Goal: Task Accomplishment & Management: Use online tool/utility

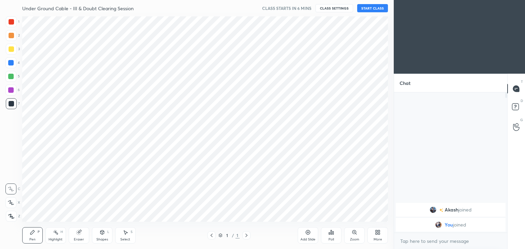
scroll to position [206, 366]
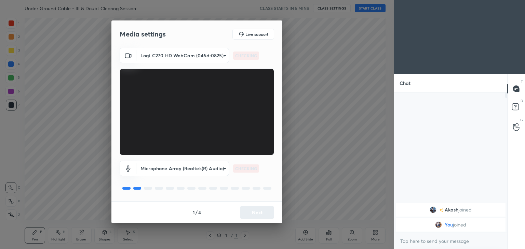
click at [176, 51] on body "1 2 3 4 5 6 7 C X Z C X Z E E Erase all H H Under Ground Cable - III & Doubt Cl…" at bounding box center [262, 124] width 525 height 249
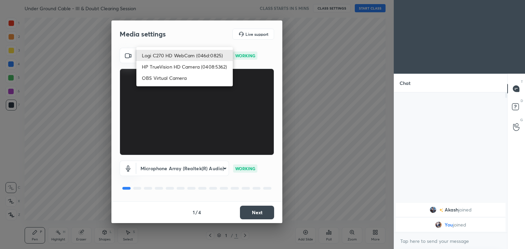
click at [174, 68] on li "HP TrueVision HD Camera (0408:5362)" at bounding box center [184, 66] width 96 height 11
type input "6e129c3dbbea9c9f038ced86e3329b4af5251c06b4e783936748cd200869bc07"
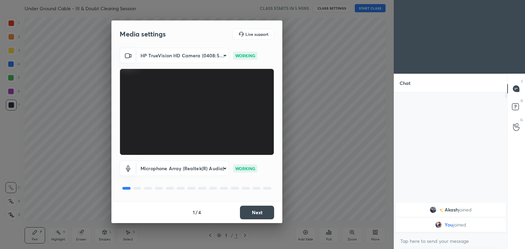
click at [257, 209] on button "Next" at bounding box center [257, 213] width 34 height 14
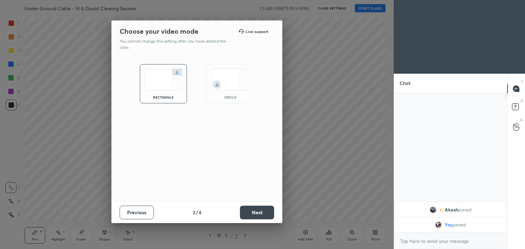
click at [261, 212] on button "Next" at bounding box center [257, 213] width 34 height 14
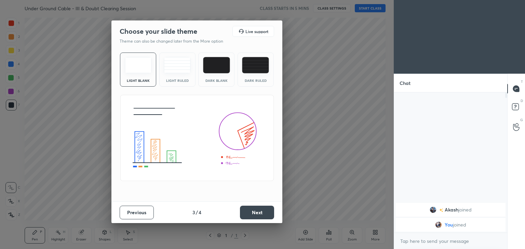
click at [265, 211] on button "Next" at bounding box center [257, 213] width 34 height 14
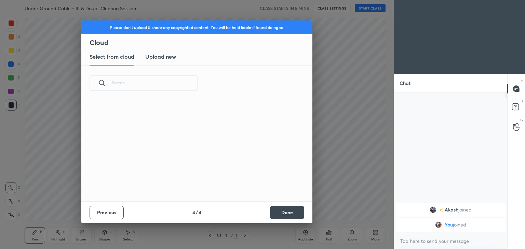
click at [271, 212] on button "Done" at bounding box center [287, 213] width 34 height 14
drag, startPoint x: 285, startPoint y: 213, endPoint x: 292, endPoint y: 212, distance: 6.9
click at [287, 212] on div "Please don't upload & share any copyrighted content. You will be held liable if…" at bounding box center [196, 124] width 393 height 249
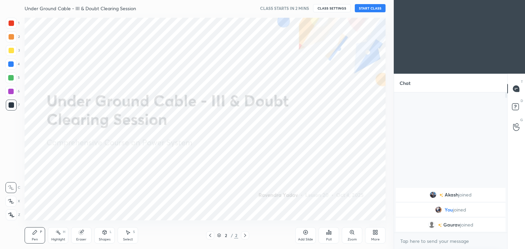
click at [333, 7] on button "CLASS SETTINGS" at bounding box center [332, 8] width 38 height 8
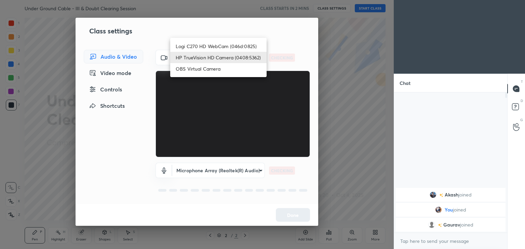
click at [214, 59] on body "1 2 3 4 5 6 7 C X Z C X Z E E Erase all H H Under Ground Cable - III & Doubt Cl…" at bounding box center [262, 124] width 525 height 249
click at [211, 45] on li "Logi C270 HD WebCam (046d:0825)" at bounding box center [218, 46] width 96 height 11
type input "f7d1afb7c9de9e4a754af8163ae90a07716e8f4ac3369fe1a9090404ef363049"
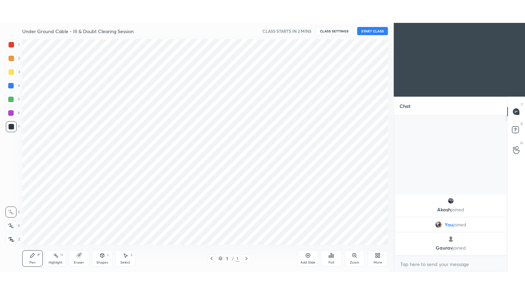
scroll to position [33949, 33788]
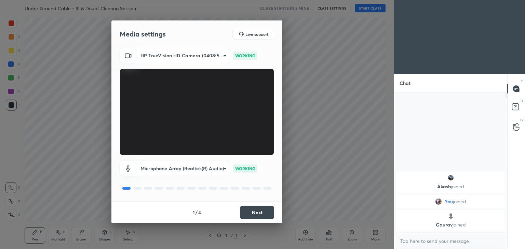
click at [177, 59] on body "1 2 3 4 5 6 7 C X Z C X Z E E Erase all H H Under Ground Cable - III & Doubt Cl…" at bounding box center [262, 124] width 525 height 249
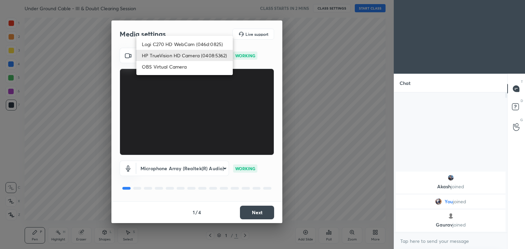
click at [179, 43] on li "Logi C270 HD WebCam (046d:0825)" at bounding box center [184, 44] width 96 height 11
type input "f7d1afb7c9de9e4a754af8163ae90a07716e8f4ac3369fe1a9090404ef363049"
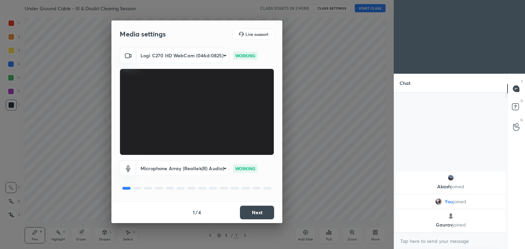
click at [263, 213] on button "Next" at bounding box center [257, 213] width 34 height 14
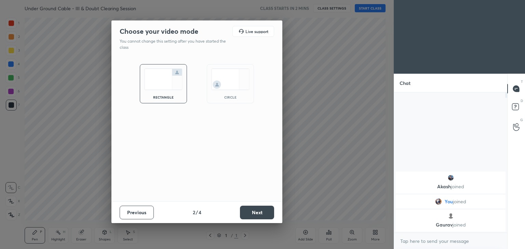
click at [267, 213] on button "Next" at bounding box center [257, 213] width 34 height 14
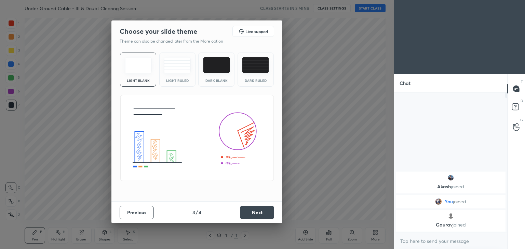
click at [272, 213] on button "Next" at bounding box center [257, 213] width 34 height 14
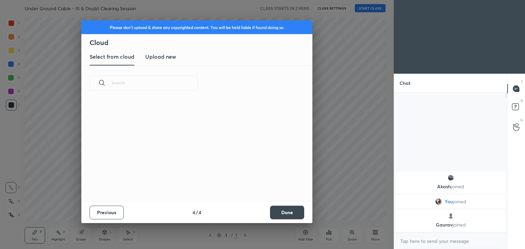
click at [277, 213] on button "Done" at bounding box center [287, 213] width 34 height 14
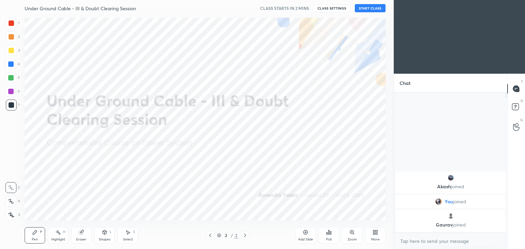
click at [366, 9] on button "START CLASS" at bounding box center [370, 8] width 31 height 8
click at [13, 24] on div at bounding box center [11, 22] width 5 height 5
click at [13, 203] on icon at bounding box center [11, 201] width 6 height 5
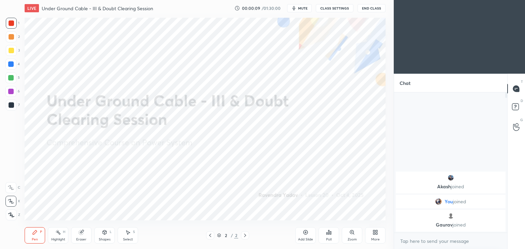
click at [373, 236] on div "More" at bounding box center [375, 235] width 20 height 16
click at [365, 188] on div "Full screen" at bounding box center [366, 187] width 17 height 3
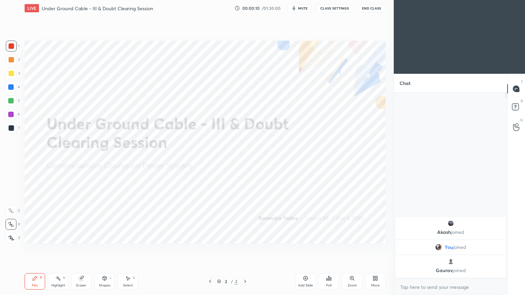
scroll to position [127, 111]
type textarea "x"
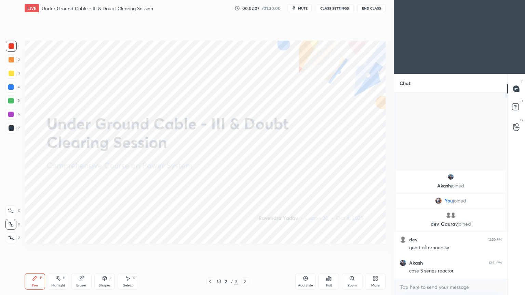
click at [303, 249] on icon at bounding box center [305, 278] width 5 height 5
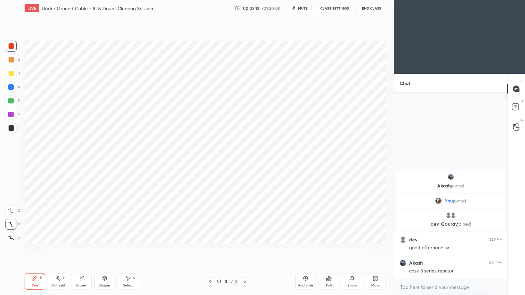
click at [10, 46] on div at bounding box center [11, 45] width 5 height 5
click at [33, 249] on div "Pen P" at bounding box center [35, 281] width 20 height 16
click at [12, 127] on div at bounding box center [11, 127] width 5 height 5
click at [11, 99] on div at bounding box center [10, 100] width 5 height 5
click at [83, 249] on div "Setting up your live class Poll for secs No correct answer Start poll" at bounding box center [205, 141] width 366 height 251
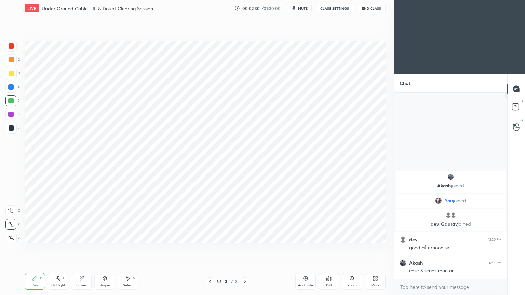
click at [102, 249] on div "Shapes" at bounding box center [105, 285] width 12 height 3
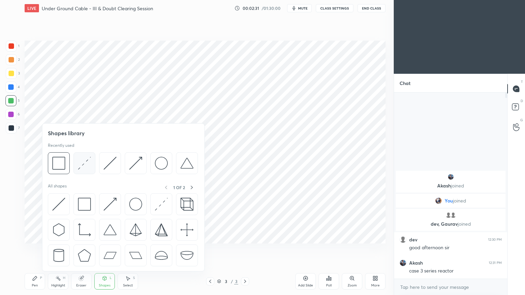
click at [86, 166] on img at bounding box center [84, 163] width 13 height 13
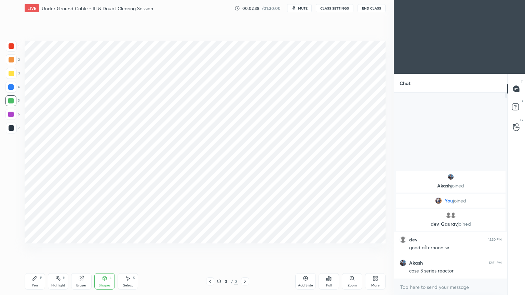
click at [11, 90] on div at bounding box center [10, 87] width 11 height 11
click at [34, 249] on div "Pen P" at bounding box center [35, 281] width 20 height 16
click at [4, 86] on div "1 2 3 4 5 6 7 C X Z C X Z E E Erase all H H" at bounding box center [11, 142] width 22 height 203
click at [10, 87] on div at bounding box center [10, 86] width 5 height 5
click at [9, 113] on div at bounding box center [10, 114] width 5 height 5
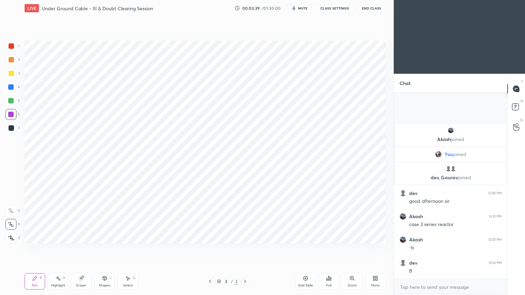
click at [15, 47] on div at bounding box center [11, 46] width 11 height 11
click at [12, 113] on div at bounding box center [10, 114] width 5 height 5
click at [83, 249] on div "Eraser" at bounding box center [81, 281] width 20 height 16
click at [36, 249] on div "Pen P" at bounding box center [35, 281] width 20 height 16
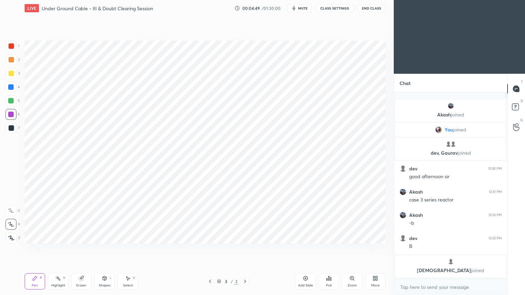
click at [10, 45] on div at bounding box center [11, 45] width 5 height 5
click at [8, 123] on div at bounding box center [11, 128] width 11 height 11
click at [72, 249] on div "Eraser" at bounding box center [81, 281] width 20 height 16
click at [38, 249] on div "Pen P" at bounding box center [35, 281] width 20 height 16
click at [13, 45] on div at bounding box center [11, 45] width 5 height 5
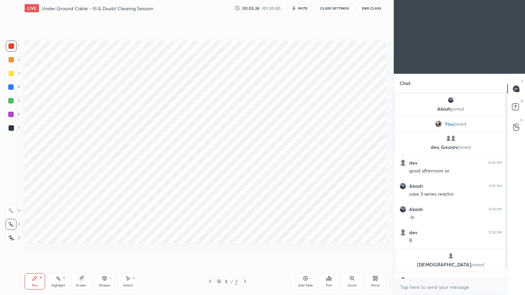
click at [11, 87] on div at bounding box center [10, 86] width 5 height 5
click at [38, 249] on div "Pen" at bounding box center [35, 285] width 6 height 3
click at [309, 249] on div "Add Slide" at bounding box center [305, 281] width 20 height 16
click at [12, 131] on div at bounding box center [11, 128] width 11 height 11
click at [12, 87] on div at bounding box center [10, 86] width 5 height 5
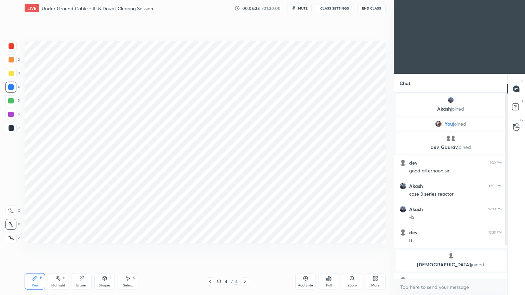
click at [32, 249] on icon at bounding box center [34, 278] width 5 height 5
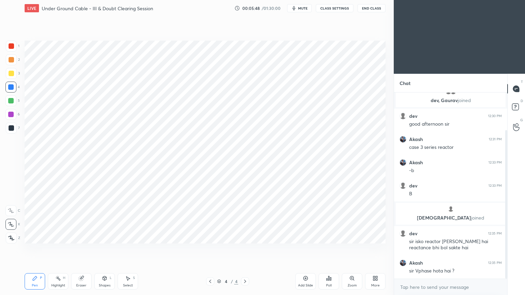
drag, startPoint x: 506, startPoint y: 194, endPoint x: 506, endPoint y: 220, distance: 25.3
click at [506, 223] on div at bounding box center [506, 204] width 2 height 149
click at [211, 249] on icon at bounding box center [209, 281] width 5 height 5
click at [248, 249] on div at bounding box center [245, 281] width 8 height 8
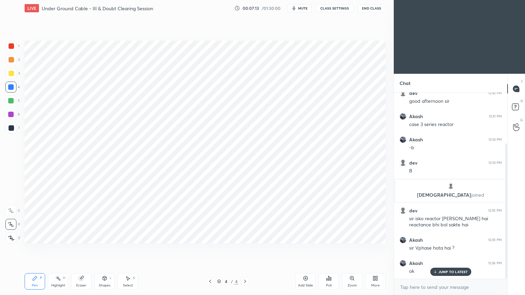
click at [82, 249] on div "Eraser" at bounding box center [81, 281] width 20 height 16
click at [8, 224] on div at bounding box center [10, 224] width 11 height 11
click at [36, 249] on div "Pen" at bounding box center [35, 285] width 6 height 3
click at [8, 45] on div at bounding box center [11, 46] width 11 height 11
click at [11, 46] on div at bounding box center [11, 45] width 5 height 5
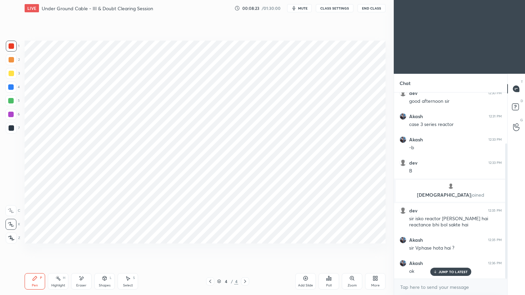
click at [12, 97] on div at bounding box center [10, 100] width 11 height 11
click at [104, 249] on div "Shapes" at bounding box center [105, 285] width 12 height 3
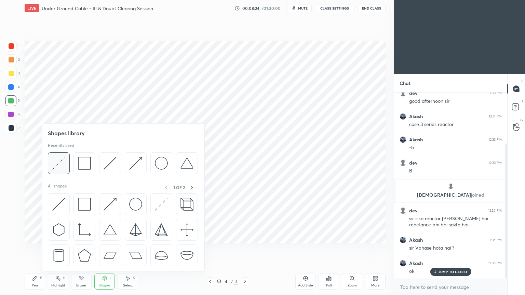
click at [61, 162] on img at bounding box center [58, 163] width 13 height 13
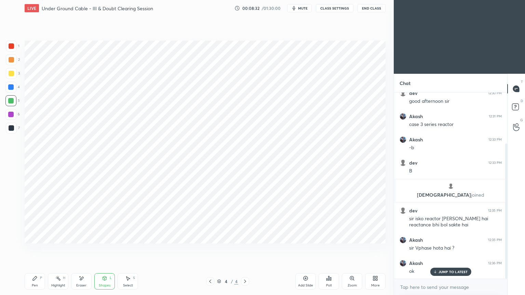
click at [33, 249] on div "Pen" at bounding box center [35, 285] width 6 height 3
click at [9, 83] on div at bounding box center [10, 87] width 11 height 11
click at [11, 108] on div "5" at bounding box center [12, 102] width 14 height 14
click at [9, 128] on div at bounding box center [11, 127] width 5 height 5
click at [11, 49] on div at bounding box center [11, 46] width 11 height 11
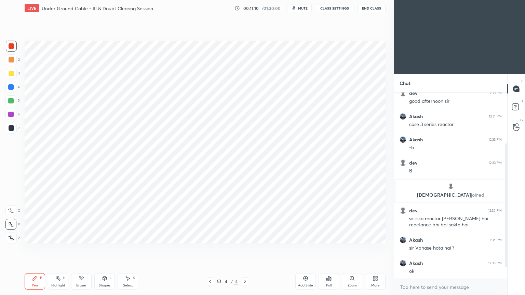
scroll to position [93, 0]
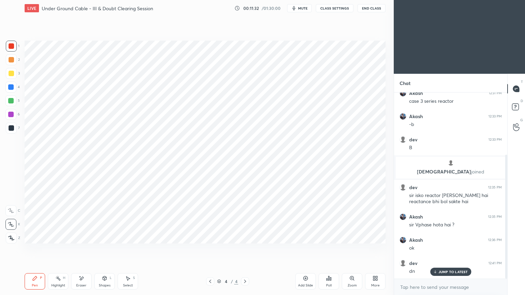
click at [306, 249] on div "Add Slide" at bounding box center [305, 285] width 15 height 3
click at [13, 46] on div at bounding box center [11, 45] width 5 height 5
click at [10, 102] on div at bounding box center [10, 100] width 5 height 5
click at [106, 249] on div "Shapes" at bounding box center [105, 285] width 12 height 3
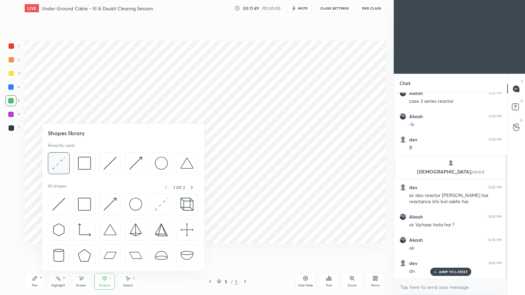
click at [67, 172] on div at bounding box center [59, 163] width 22 height 22
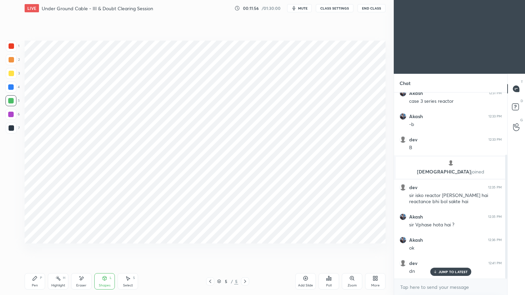
click at [7, 90] on div at bounding box center [10, 87] width 11 height 11
click at [32, 249] on div "Pen" at bounding box center [35, 285] width 6 height 3
click at [9, 131] on div at bounding box center [11, 128] width 11 height 11
click at [12, 45] on div at bounding box center [11, 45] width 5 height 5
click at [10, 49] on div at bounding box center [11, 46] width 11 height 11
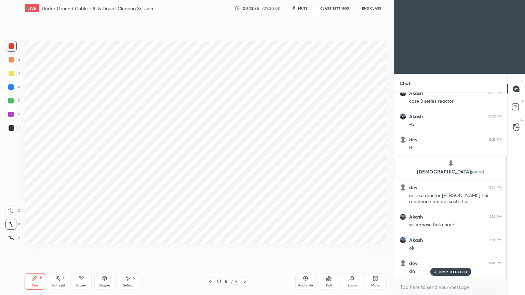
click at [7, 101] on div at bounding box center [10, 100] width 11 height 11
click at [103, 249] on div "Shapes" at bounding box center [105, 285] width 12 height 3
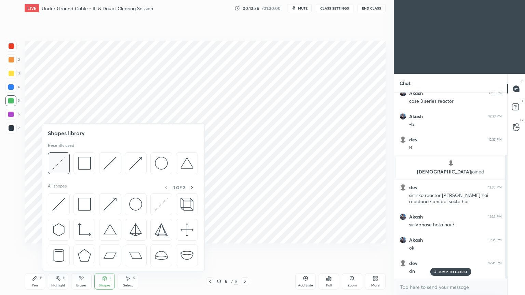
click at [60, 168] on img at bounding box center [58, 163] width 13 height 13
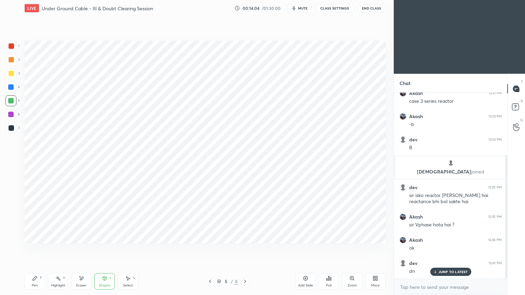
click at [11, 87] on div at bounding box center [10, 86] width 5 height 5
click at [31, 249] on div "Pen P" at bounding box center [35, 281] width 20 height 16
click at [79, 249] on icon at bounding box center [81, 279] width 5 height 6
click at [40, 249] on div "Pen P" at bounding box center [35, 281] width 20 height 16
click at [81, 249] on div "Eraser" at bounding box center [81, 281] width 20 height 16
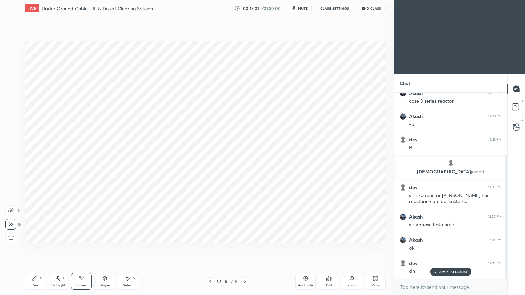
click at [38, 249] on div "Pen P" at bounding box center [35, 281] width 20 height 16
click at [10, 47] on div at bounding box center [11, 45] width 5 height 5
click at [34, 249] on div "Pen P" at bounding box center [35, 281] width 20 height 16
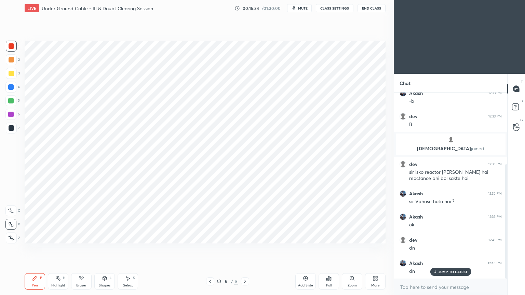
click at [10, 102] on div at bounding box center [10, 100] width 5 height 5
click at [107, 249] on div "Shapes" at bounding box center [105, 285] width 12 height 3
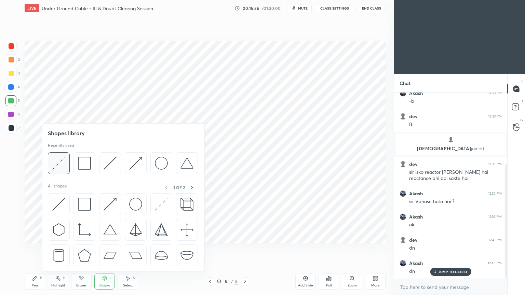
click at [61, 166] on img at bounding box center [58, 163] width 13 height 13
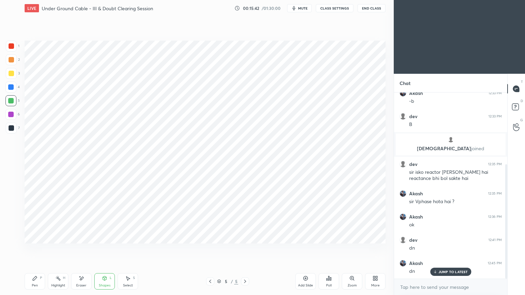
click at [12, 88] on div at bounding box center [10, 86] width 5 height 5
click at [33, 249] on div "Pen" at bounding box center [35, 285] width 6 height 3
click at [9, 86] on div at bounding box center [10, 86] width 5 height 5
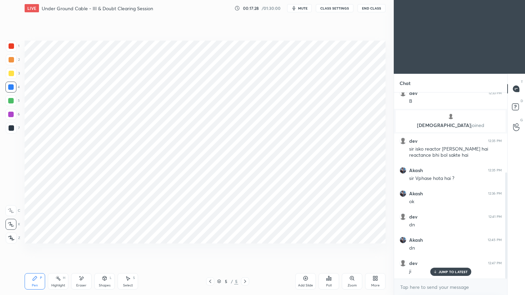
click at [305, 249] on div "Add Slide" at bounding box center [305, 281] width 20 height 16
click at [18, 56] on div "2" at bounding box center [13, 59] width 14 height 11
click at [14, 52] on div "1" at bounding box center [13, 48] width 14 height 14
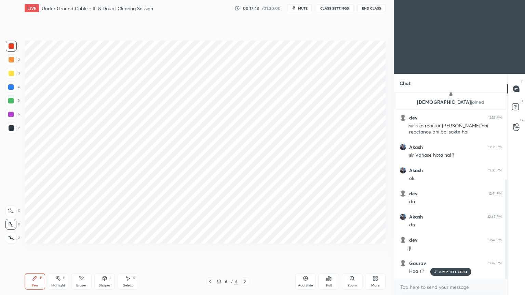
scroll to position [186, 0]
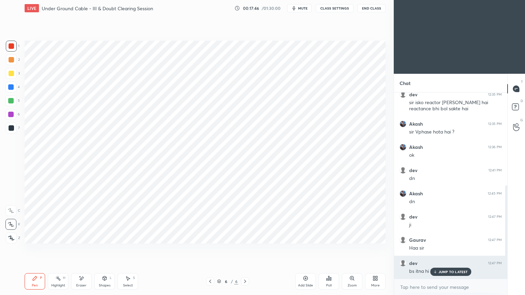
click at [454, 249] on p "JUMP TO LATEST" at bounding box center [452, 272] width 29 height 4
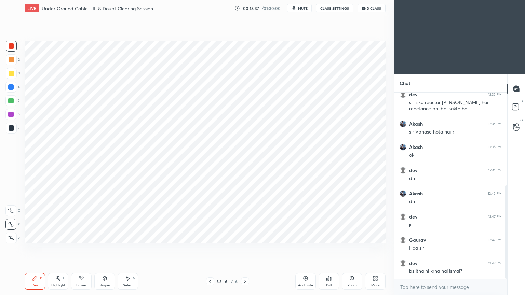
drag, startPoint x: 301, startPoint y: 5, endPoint x: 325, endPoint y: 8, distance: 25.1
click at [301, 5] on button "mute" at bounding box center [299, 8] width 25 height 8
click at [327, 8] on button "CLASS SETTINGS" at bounding box center [335, 8] width 38 height 8
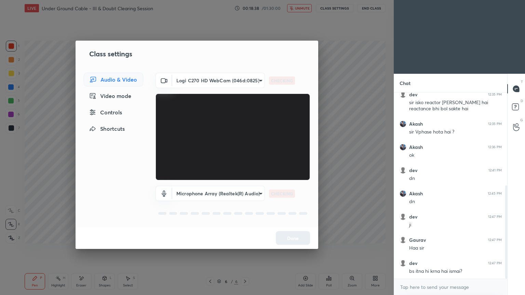
click at [219, 79] on body "1 2 3 4 5 6 7 C X Z E E Erase all H H LIVE Under Ground Cable - III & Doubt Cle…" at bounding box center [262, 147] width 525 height 295
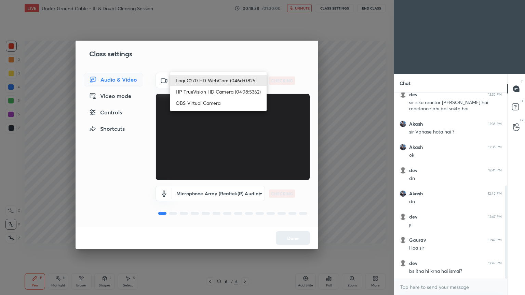
click at [216, 92] on li "HP TrueVision HD Camera (0408:5362)" at bounding box center [218, 91] width 96 height 11
type input "6e129c3dbbea9c9f038ced86e3329b4af5251c06b4e783936748cd200869bc07"
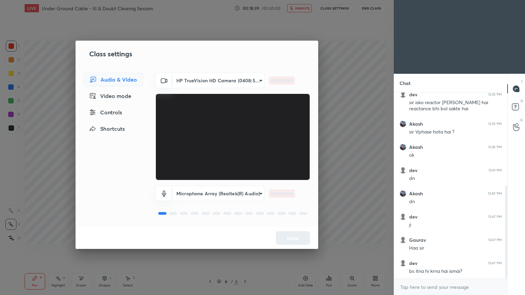
click at [224, 143] on video at bounding box center [232, 137] width 154 height 87
click at [289, 240] on button "Done" at bounding box center [293, 238] width 34 height 14
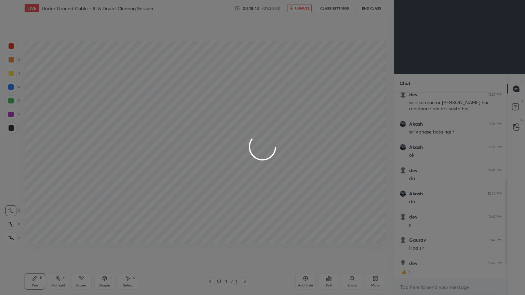
scroll to position [170, 111]
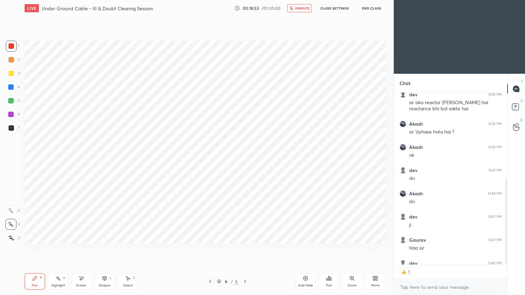
type textarea "x"
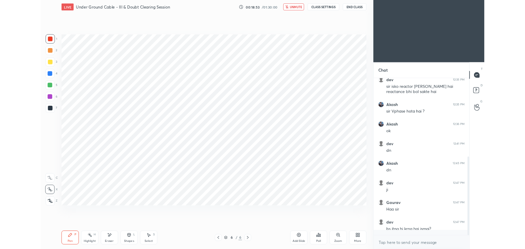
scroll to position [184, 111]
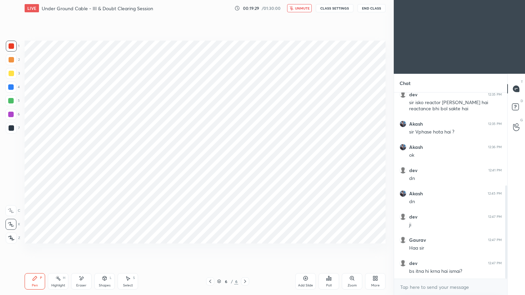
click at [301, 7] on span "unmute" at bounding box center [302, 8] width 15 height 5
click at [327, 5] on button "CLASS SETTINGS" at bounding box center [335, 8] width 38 height 8
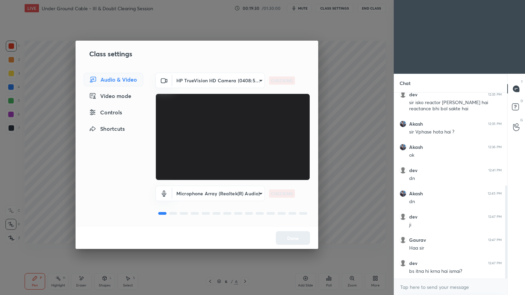
click at [198, 74] on body "1 2 3 4 5 6 7 C X Z E E Erase all H H LIVE Under Ground Cable - III & Doubt Cle…" at bounding box center [262, 147] width 525 height 295
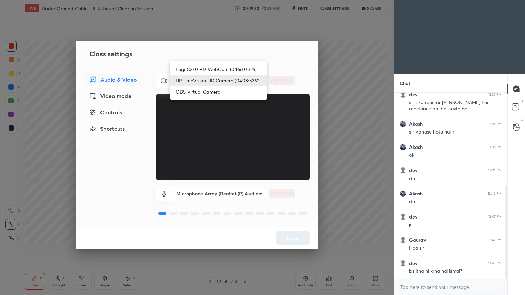
click at [204, 68] on li "Logi C270 HD WebCam (046d:0825)" at bounding box center [218, 69] width 96 height 11
type input "f7d1afb7c9de9e4a754af8163ae90a07716e8f4ac3369fe1a9090404ef363049"
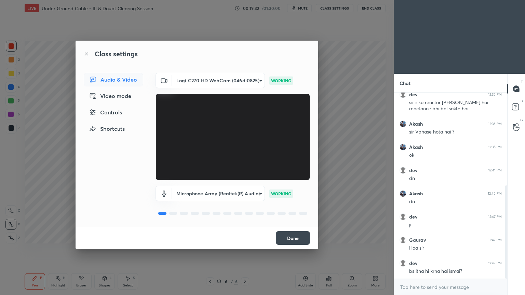
click at [286, 239] on button "Done" at bounding box center [293, 238] width 34 height 14
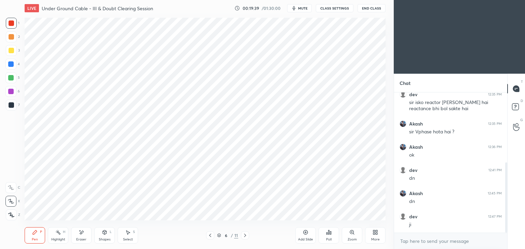
scroll to position [33949, 33788]
type textarea "x"
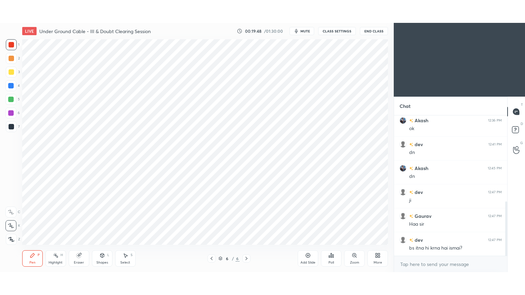
scroll to position [33949, 33788]
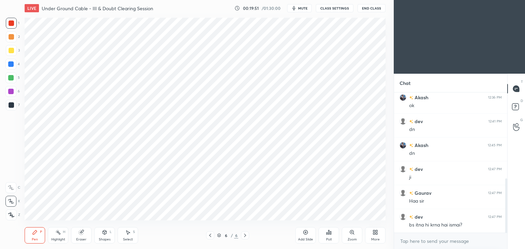
click at [372, 236] on div "More" at bounding box center [375, 235] width 20 height 16
click at [368, 184] on div "Full screen F" at bounding box center [366, 183] width 27 height 16
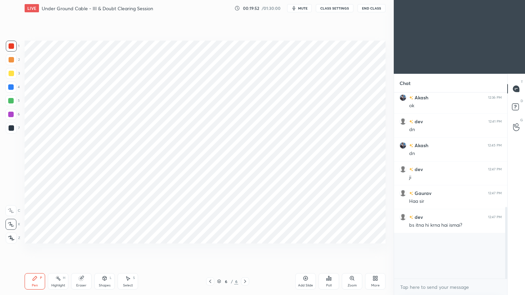
scroll to position [178, 0]
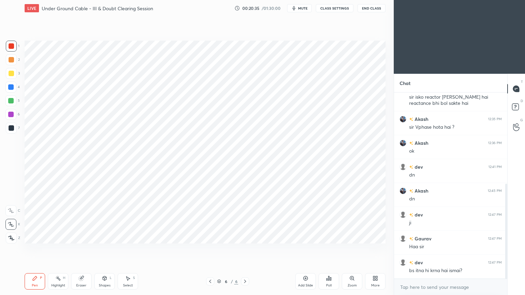
drag, startPoint x: 12, startPoint y: 123, endPoint x: 17, endPoint y: 127, distance: 6.0
click at [12, 125] on div at bounding box center [11, 128] width 11 height 11
click at [11, 85] on div at bounding box center [10, 86] width 5 height 5
drag, startPoint x: 34, startPoint y: 282, endPoint x: 38, endPoint y: 282, distance: 4.2
click at [36, 249] on div "Pen P" at bounding box center [35, 281] width 20 height 16
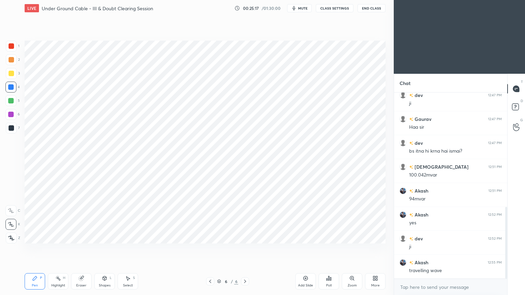
scroll to position [321, 0]
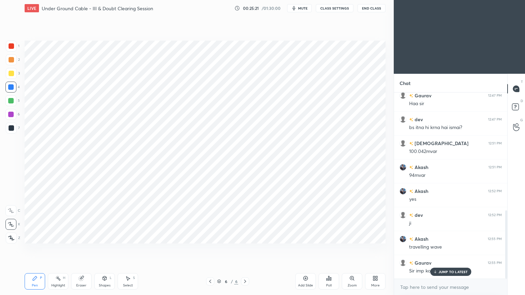
click at [448, 249] on p "JUMP TO LATEST" at bounding box center [452, 272] width 29 height 4
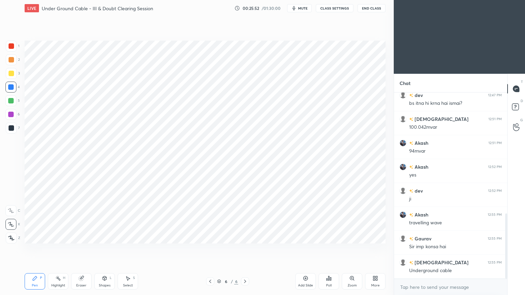
click at [302, 249] on div "Add Slide" at bounding box center [305, 281] width 20 height 16
drag, startPoint x: 13, startPoint y: 98, endPoint x: 22, endPoint y: 95, distance: 9.0
click at [14, 98] on div at bounding box center [10, 100] width 11 height 11
click at [106, 249] on icon at bounding box center [105, 278] width 4 height 4
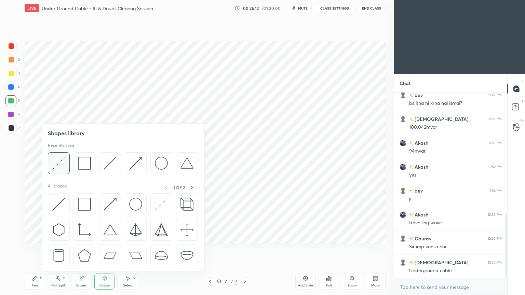
click at [58, 165] on img at bounding box center [58, 163] width 13 height 13
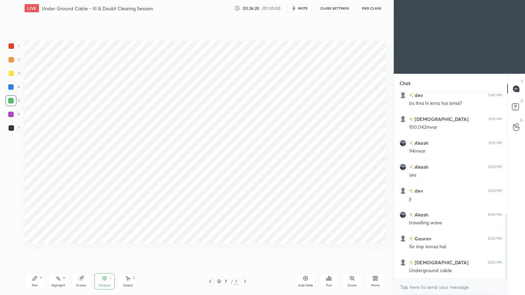
click at [7, 85] on div at bounding box center [10, 87] width 11 height 11
click at [37, 249] on icon at bounding box center [34, 278] width 5 height 5
click at [9, 112] on div at bounding box center [10, 114] width 5 height 5
click at [9, 131] on div at bounding box center [11, 128] width 11 height 11
click at [10, 46] on div at bounding box center [11, 45] width 5 height 5
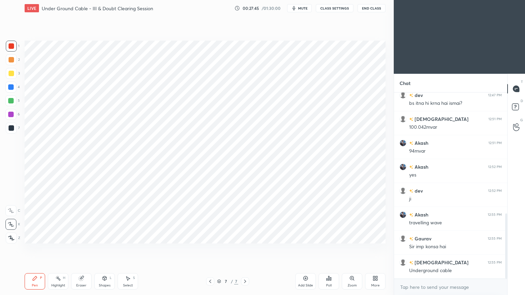
click at [104, 249] on div "Shapes" at bounding box center [105, 285] width 12 height 3
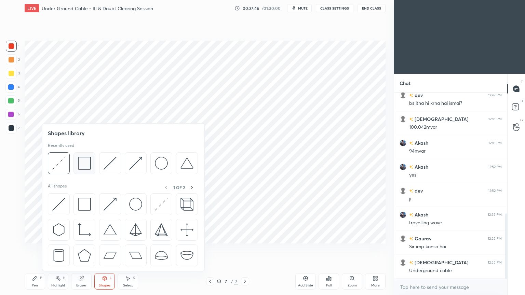
click at [83, 164] on img at bounding box center [84, 163] width 13 height 13
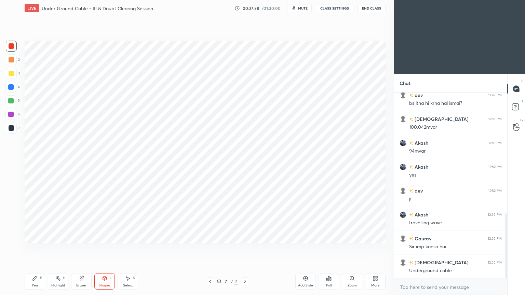
click at [13, 128] on div at bounding box center [11, 127] width 5 height 5
click at [33, 249] on div "Pen P" at bounding box center [35, 281] width 20 height 16
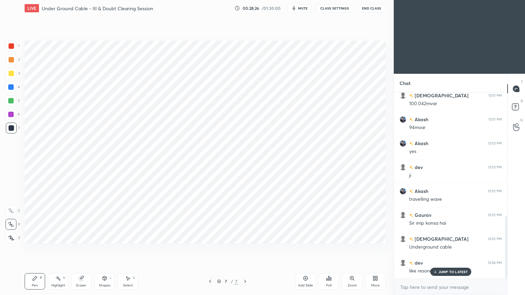
click at [440, 249] on p "JUMP TO LATEST" at bounding box center [452, 272] width 29 height 4
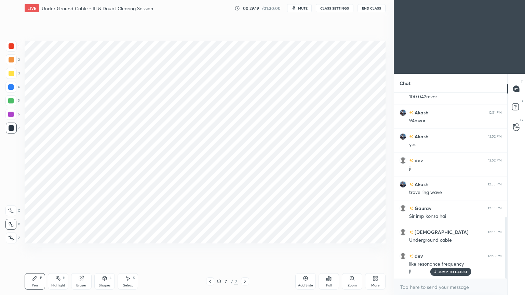
click at [85, 249] on div "Eraser" at bounding box center [81, 285] width 10 height 3
click at [38, 249] on div "Pen P" at bounding box center [35, 281] width 20 height 16
click at [303, 249] on icon at bounding box center [305, 278] width 5 height 5
click at [11, 88] on div at bounding box center [10, 86] width 5 height 5
click at [14, 115] on div at bounding box center [10, 114] width 11 height 11
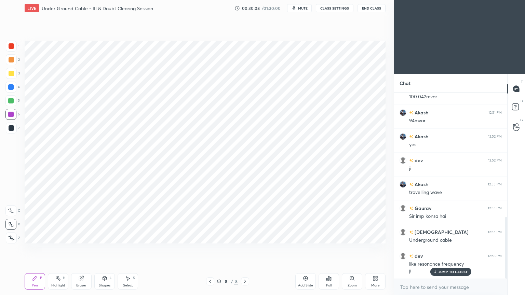
click at [208, 249] on icon at bounding box center [209, 281] width 5 height 5
click at [245, 249] on icon at bounding box center [245, 281] width 2 height 3
click at [208, 249] on icon at bounding box center [209, 281] width 5 height 5
click at [244, 249] on icon at bounding box center [244, 281] width 5 height 5
click at [6, 128] on div at bounding box center [11, 128] width 11 height 11
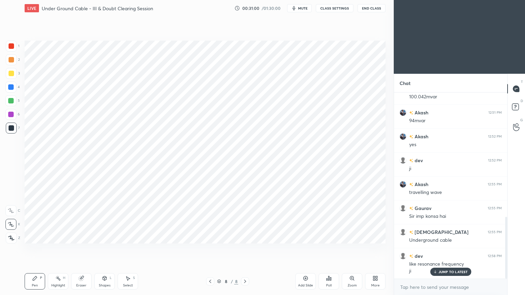
click at [208, 249] on icon at bounding box center [209, 281] width 5 height 5
click at [244, 249] on icon at bounding box center [244, 281] width 5 height 5
click at [210, 249] on icon at bounding box center [210, 281] width 2 height 3
click at [245, 249] on icon at bounding box center [244, 281] width 5 height 5
click at [7, 46] on div at bounding box center [11, 46] width 11 height 11
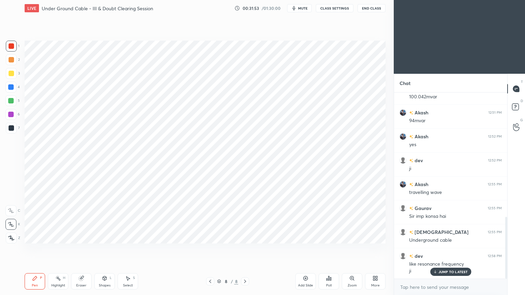
click at [15, 92] on div at bounding box center [10, 87] width 11 height 11
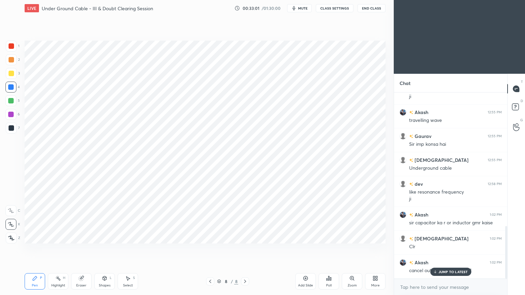
scroll to position [471, 0]
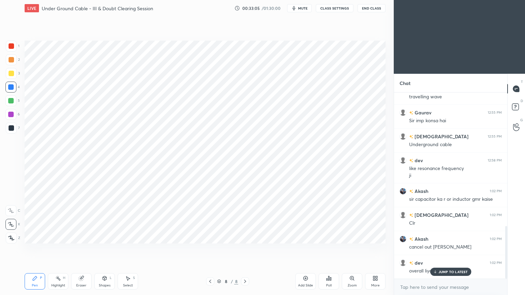
click at [443, 249] on p "JUMP TO LATEST" at bounding box center [452, 272] width 29 height 4
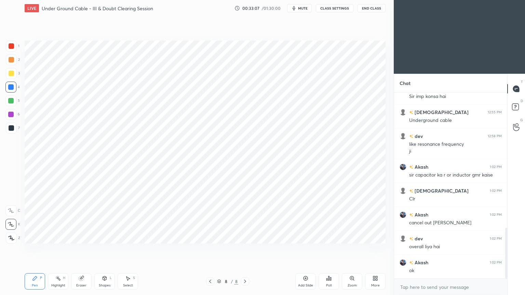
click at [62, 249] on div "Highlight H" at bounding box center [58, 281] width 20 height 16
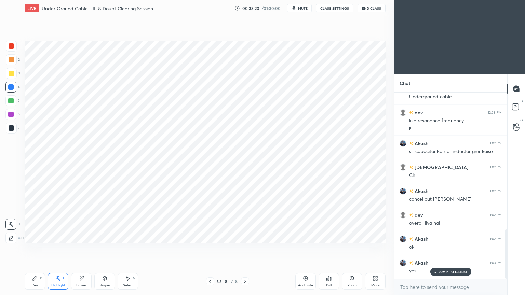
click at [14, 127] on div at bounding box center [11, 127] width 5 height 5
click at [34, 249] on div "Pen" at bounding box center [35, 285] width 6 height 3
click at [207, 249] on div at bounding box center [210, 281] width 8 height 8
click at [245, 249] on icon at bounding box center [244, 281] width 5 height 5
click at [304, 249] on div "Add Slide" at bounding box center [305, 285] width 15 height 3
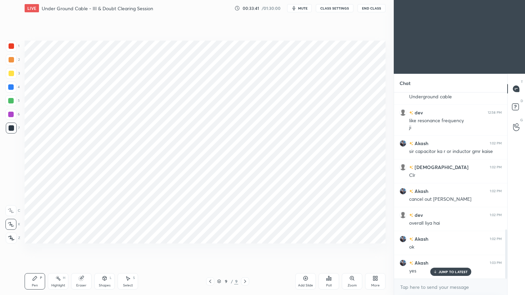
click at [12, 92] on div at bounding box center [10, 87] width 11 height 11
click at [208, 249] on icon at bounding box center [209, 281] width 5 height 5
click at [245, 249] on icon at bounding box center [244, 281] width 5 height 5
click at [209, 249] on icon at bounding box center [209, 281] width 5 height 5
click at [210, 249] on icon at bounding box center [209, 281] width 5 height 5
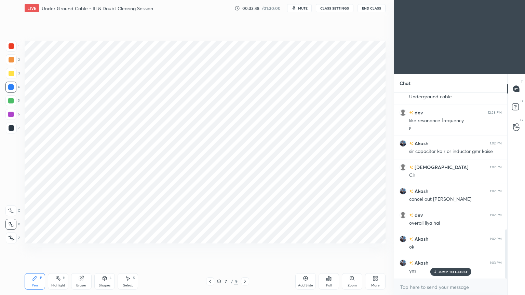
click at [248, 249] on div at bounding box center [245, 281] width 8 height 8
click at [244, 249] on icon at bounding box center [244, 281] width 5 height 5
click at [210, 249] on icon at bounding box center [209, 281] width 5 height 5
click at [246, 249] on icon at bounding box center [244, 281] width 5 height 5
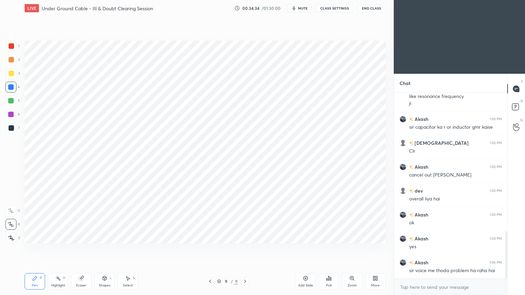
click at [78, 249] on div "Eraser" at bounding box center [81, 281] width 20 height 16
click at [33, 249] on div "Pen P" at bounding box center [35, 281] width 20 height 16
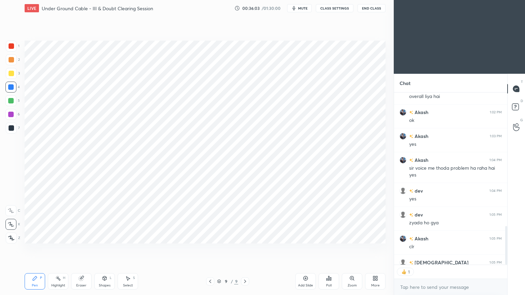
scroll to position [184, 111]
click at [14, 114] on div at bounding box center [10, 114] width 11 height 11
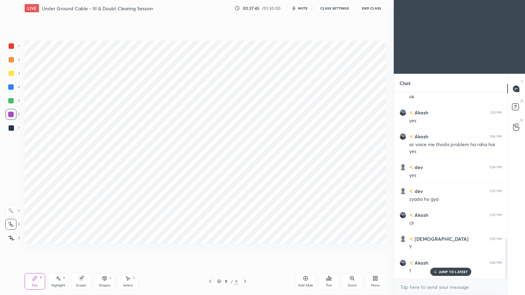
drag, startPoint x: 12, startPoint y: 48, endPoint x: 17, endPoint y: 50, distance: 5.3
click at [11, 50] on div at bounding box center [11, 46] width 11 height 11
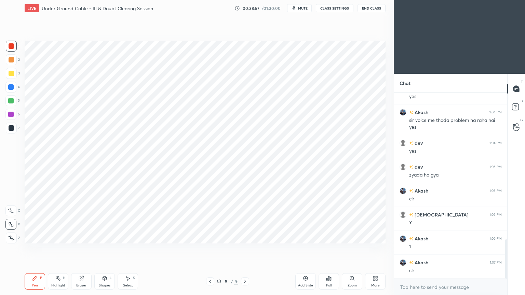
click at [209, 249] on icon at bounding box center [209, 281] width 5 height 5
click at [245, 249] on icon at bounding box center [244, 281] width 5 height 5
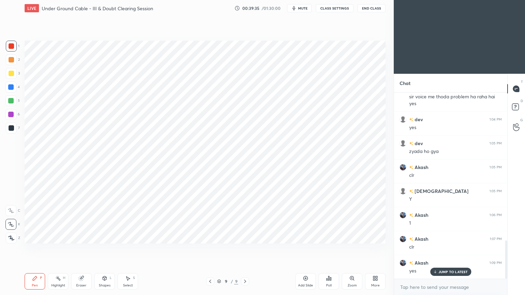
scroll to position [724, 0]
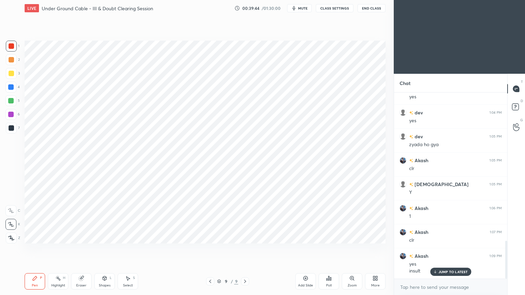
click at [303, 249] on icon at bounding box center [305, 278] width 5 height 5
click at [14, 125] on div at bounding box center [11, 128] width 11 height 11
click at [16, 114] on div at bounding box center [10, 114] width 11 height 11
click at [208, 249] on div "Pen P Highlight H Eraser Shapes L Select S 10 / 10 Add Slide Poll Zoom More" at bounding box center [205, 281] width 361 height 27
click at [208, 249] on icon at bounding box center [209, 281] width 5 height 5
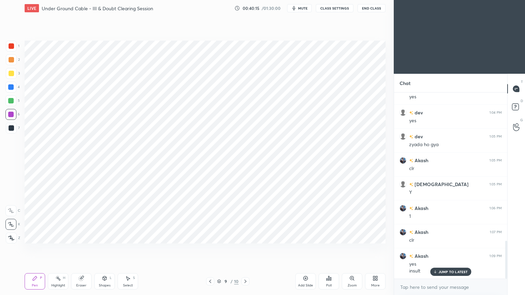
click at [248, 249] on div at bounding box center [245, 281] width 8 height 8
click at [12, 90] on div at bounding box center [10, 87] width 11 height 11
click at [206, 249] on div at bounding box center [210, 281] width 8 height 8
click at [245, 249] on icon at bounding box center [244, 281] width 5 height 5
click at [12, 48] on div at bounding box center [11, 45] width 5 height 5
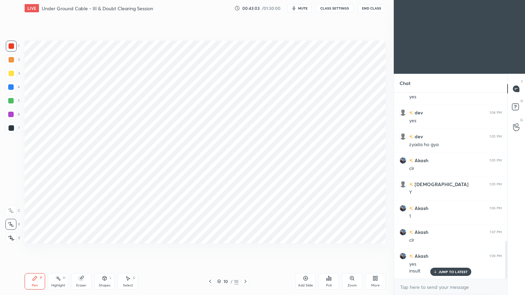
click at [210, 249] on icon at bounding box center [209, 281] width 5 height 5
click at [211, 249] on icon at bounding box center [209, 281] width 5 height 5
click at [212, 249] on icon at bounding box center [209, 281] width 5 height 5
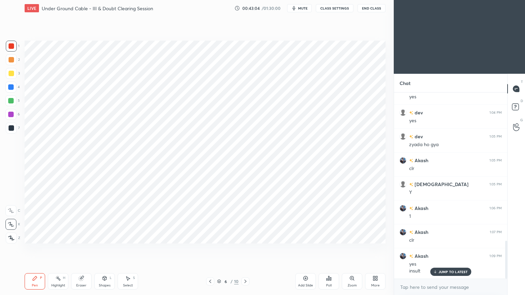
click at [212, 249] on icon at bounding box center [209, 281] width 5 height 5
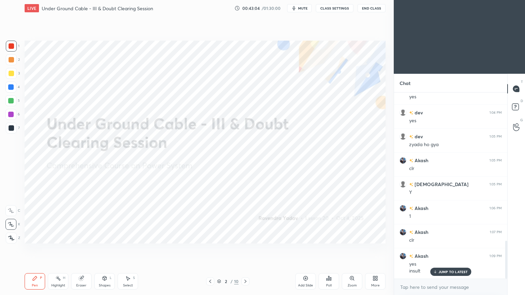
click at [213, 249] on div at bounding box center [210, 281] width 8 height 8
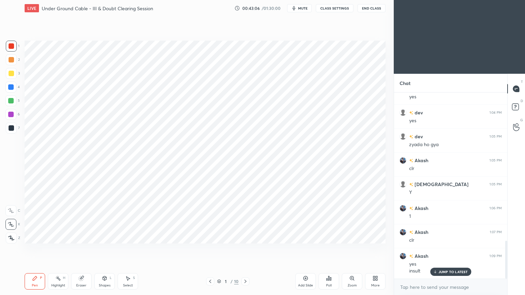
click at [245, 249] on icon at bounding box center [244, 281] width 5 height 5
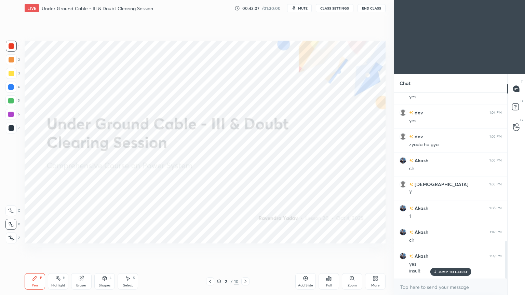
click at [245, 249] on icon at bounding box center [244, 281] width 5 height 5
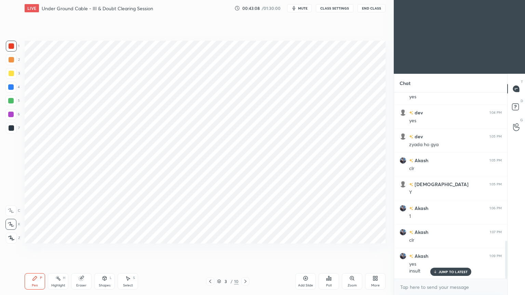
click at [245, 249] on icon at bounding box center [244, 281] width 5 height 5
click at [246, 249] on icon at bounding box center [244, 281] width 5 height 5
click at [247, 249] on icon at bounding box center [244, 281] width 5 height 5
click at [247, 249] on div at bounding box center [245, 281] width 8 height 8
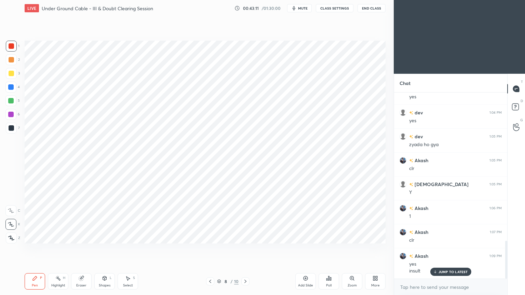
click at [248, 249] on div at bounding box center [245, 281] width 8 height 8
click at [246, 249] on icon at bounding box center [244, 281] width 5 height 5
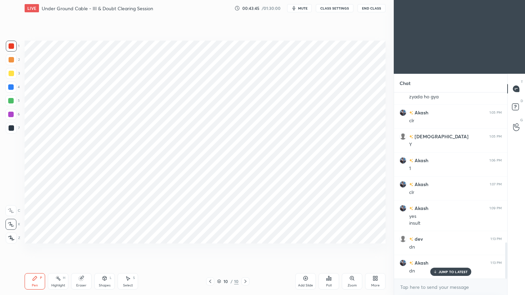
scroll to position [2, 2]
click at [292, 249] on div "10 / 10" at bounding box center [227, 281] width 135 height 8
click at [305, 249] on div "Add Slide" at bounding box center [305, 285] width 15 height 3
click at [14, 45] on div at bounding box center [11, 45] width 5 height 5
type textarea "x"
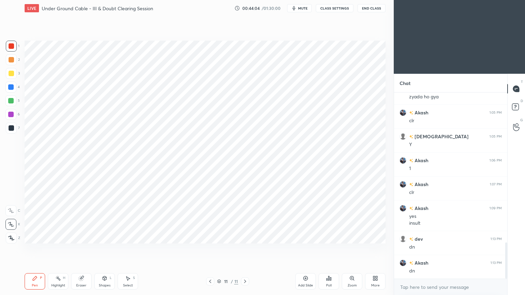
click at [11, 103] on div at bounding box center [10, 100] width 5 height 5
click at [104, 249] on div "Shapes" at bounding box center [105, 285] width 12 height 3
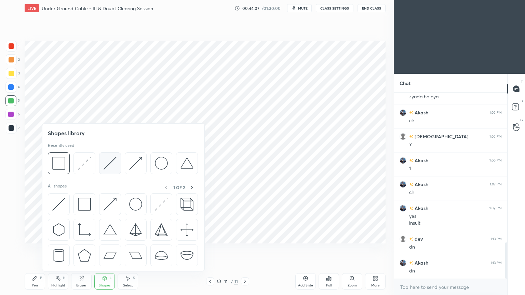
click at [113, 169] on img at bounding box center [109, 163] width 13 height 13
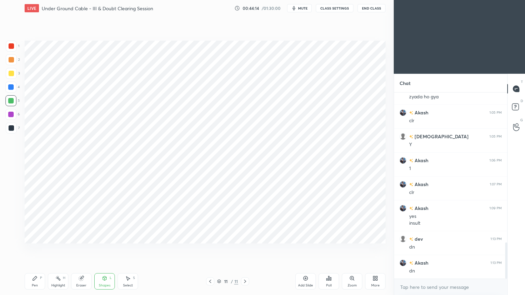
click at [104, 249] on icon at bounding box center [104, 278] width 5 height 5
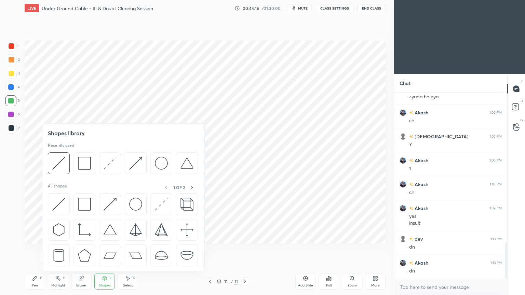
click at [36, 249] on div "Pen" at bounding box center [35, 285] width 6 height 3
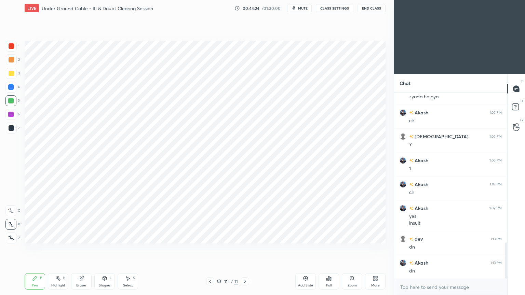
click at [104, 249] on div "Shapes L" at bounding box center [104, 281] width 20 height 16
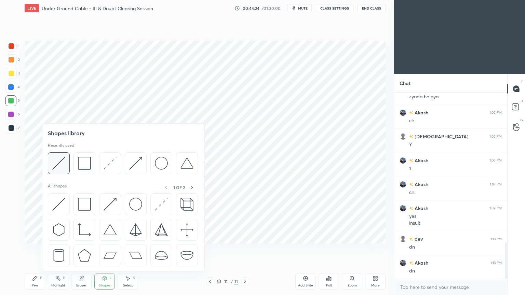
click at [67, 162] on div at bounding box center [59, 163] width 22 height 22
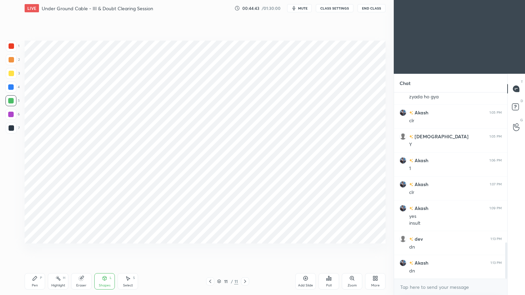
click at [13, 131] on div at bounding box center [11, 128] width 11 height 11
click at [29, 249] on div "Pen P" at bounding box center [35, 281] width 20 height 16
click at [9, 89] on div at bounding box center [10, 86] width 5 height 5
click at [7, 118] on div at bounding box center [10, 114] width 11 height 11
click at [106, 249] on icon at bounding box center [105, 278] width 4 height 4
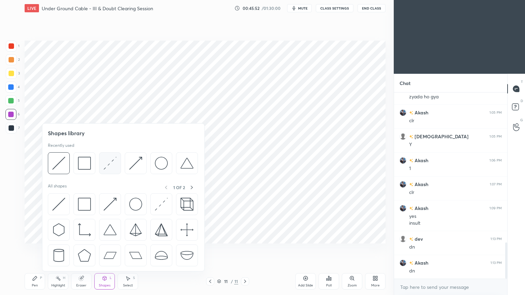
click at [108, 166] on img at bounding box center [109, 163] width 13 height 13
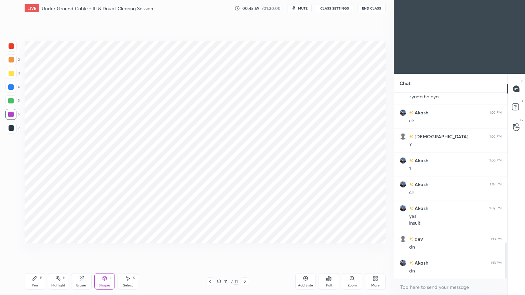
click at [124, 249] on div "Pen P Highlight H Eraser Shapes L Select S 11 / 11 Add Slide Poll Zoom More" at bounding box center [205, 281] width 361 height 27
click at [89, 249] on div "Eraser" at bounding box center [81, 281] width 20 height 16
click at [14, 224] on div at bounding box center [10, 224] width 11 height 11
click at [130, 249] on div "Select S" at bounding box center [127, 281] width 20 height 16
click at [106, 249] on div "Shapes" at bounding box center [105, 285] width 12 height 3
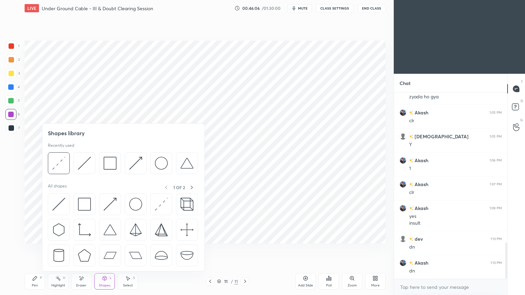
click at [132, 249] on div "Select S" at bounding box center [127, 281] width 20 height 16
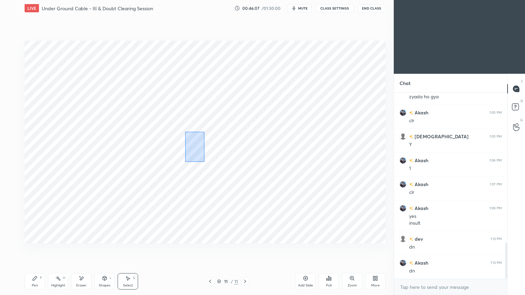
drag, startPoint x: 185, startPoint y: 131, endPoint x: 204, endPoint y: 162, distance: 36.4
click at [205, 162] on div "0 ° Undo Copy Duplicate Duplicate to new slide Delete" at bounding box center [205, 142] width 361 height 203
drag, startPoint x: 196, startPoint y: 150, endPoint x: 198, endPoint y: 146, distance: 4.7
click at [198, 146] on div "0 ° Undo Copy Duplicate Duplicate to new slide Delete" at bounding box center [205, 142] width 361 height 203
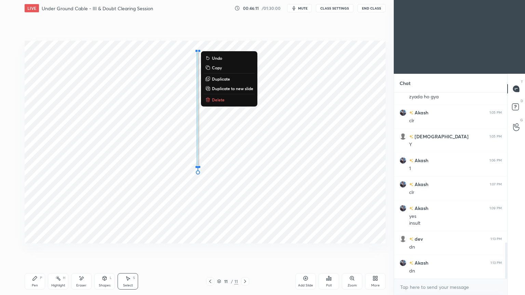
click at [36, 249] on div "Pen" at bounding box center [35, 285] width 6 height 3
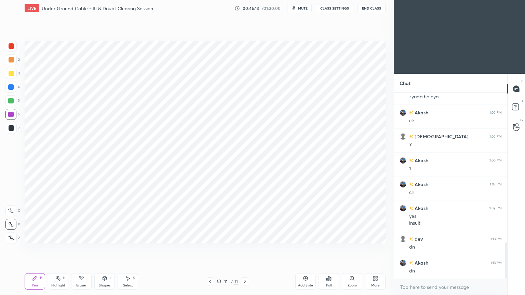
click at [12, 48] on div at bounding box center [11, 45] width 5 height 5
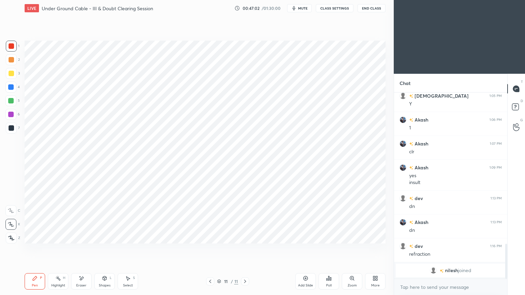
scroll to position [711, 0]
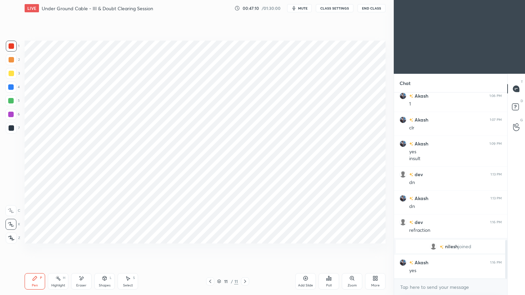
click at [13, 90] on div at bounding box center [10, 87] width 11 height 11
click at [107, 249] on div "Shapes L" at bounding box center [104, 281] width 20 height 16
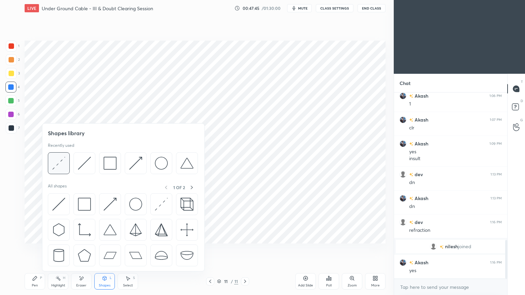
click at [59, 166] on img at bounding box center [58, 163] width 13 height 13
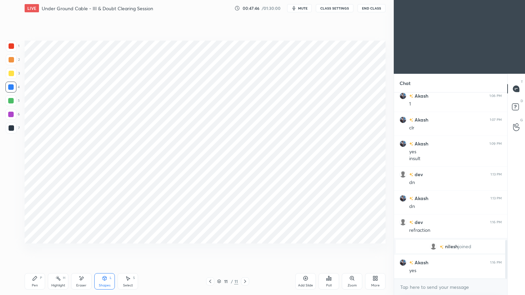
click at [11, 116] on div at bounding box center [10, 114] width 5 height 5
click at [35, 249] on div "Pen P" at bounding box center [35, 281] width 20 height 16
click at [12, 50] on div at bounding box center [11, 46] width 11 height 11
click at [104, 249] on div "Shapes" at bounding box center [105, 285] width 12 height 3
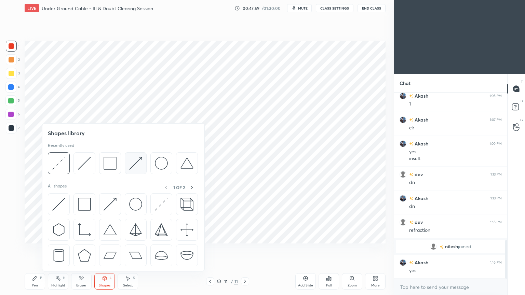
click at [135, 166] on img at bounding box center [135, 163] width 13 height 13
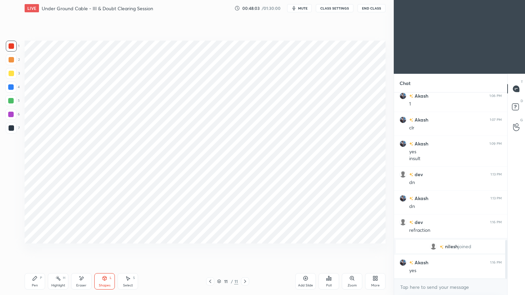
click at [33, 249] on icon at bounding box center [35, 278] width 4 height 4
click at [12, 129] on div at bounding box center [11, 127] width 5 height 5
click at [12, 48] on div at bounding box center [11, 45] width 5 height 5
click at [106, 249] on icon at bounding box center [105, 278] width 4 height 4
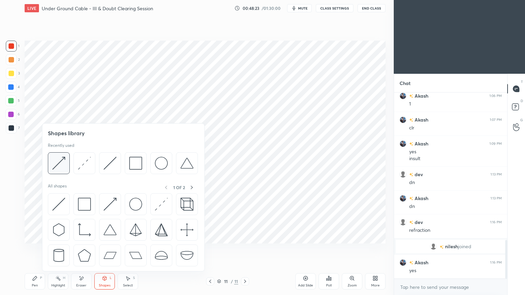
click at [61, 162] on img at bounding box center [58, 163] width 13 height 13
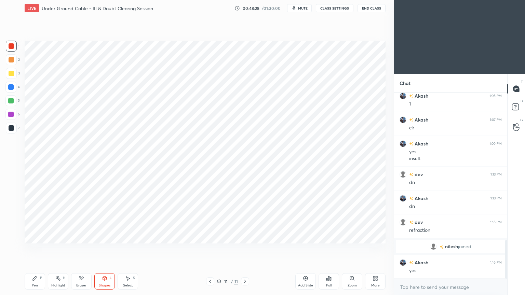
click at [35, 249] on div "Pen P" at bounding box center [35, 281] width 20 height 16
click at [9, 129] on div at bounding box center [11, 127] width 5 height 5
click at [103, 249] on icon at bounding box center [105, 278] width 4 height 4
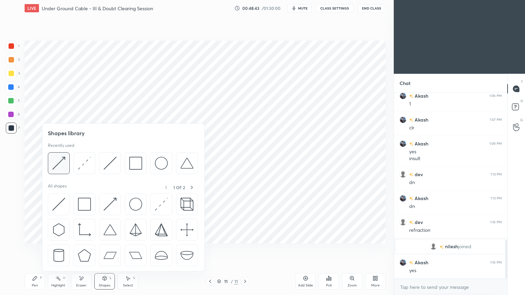
click at [66, 166] on div at bounding box center [59, 163] width 22 height 22
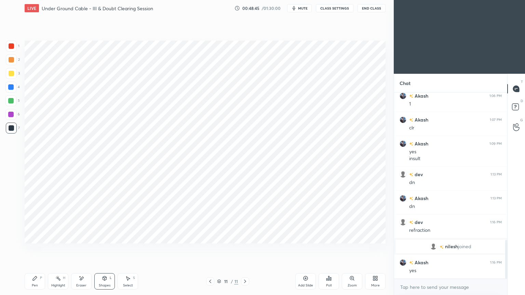
click at [12, 44] on div at bounding box center [11, 45] width 5 height 5
click at [36, 249] on div "Pen" at bounding box center [35, 285] width 6 height 3
click at [11, 42] on div at bounding box center [11, 46] width 11 height 11
click at [12, 129] on div at bounding box center [11, 127] width 5 height 5
click at [12, 112] on div at bounding box center [10, 114] width 5 height 5
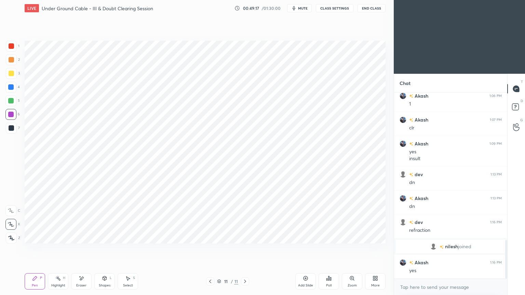
drag, startPoint x: 14, startPoint y: 49, endPoint x: 13, endPoint y: 52, distance: 3.6
click at [12, 49] on div at bounding box center [11, 46] width 11 height 11
click at [11, 116] on div at bounding box center [10, 114] width 5 height 5
click at [128, 249] on div "Select" at bounding box center [128, 285] width 10 height 3
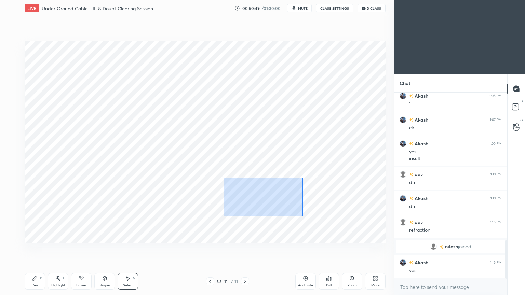
drag, startPoint x: 224, startPoint y: 178, endPoint x: 302, endPoint y: 216, distance: 87.1
click at [302, 216] on div "0 ° Undo Copy Duplicate Duplicate to new slide Delete" at bounding box center [205, 142] width 361 height 203
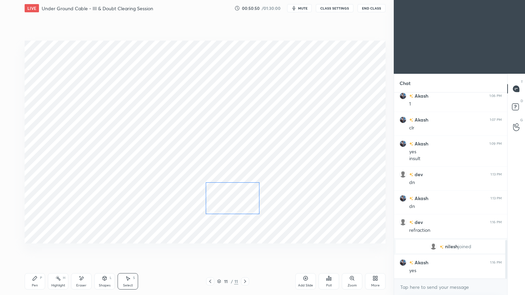
drag, startPoint x: 272, startPoint y: 204, endPoint x: 248, endPoint y: 205, distance: 24.6
click at [248, 205] on div "0 ° Undo Copy Duplicate Duplicate to new slide Delete" at bounding box center [205, 142] width 361 height 203
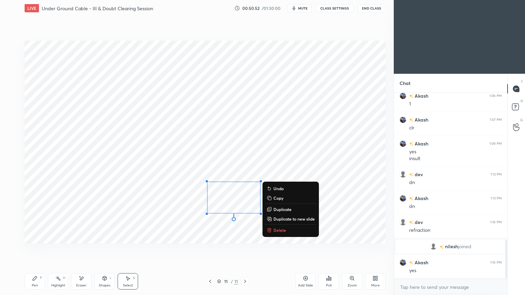
click at [33, 249] on icon at bounding box center [35, 278] width 4 height 4
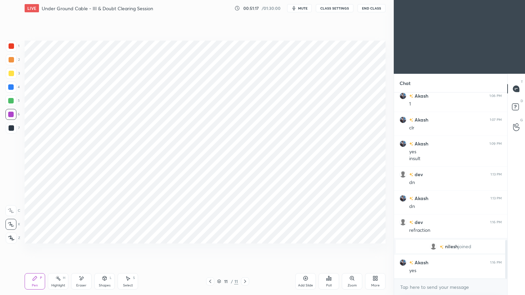
click at [102, 249] on div "Shapes L" at bounding box center [104, 281] width 20 height 16
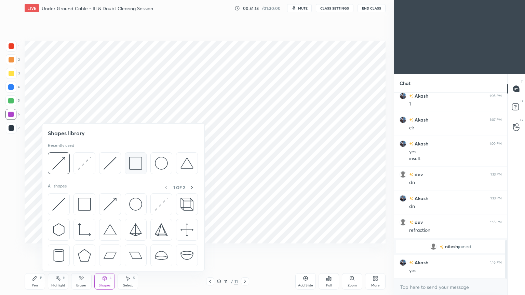
click at [134, 160] on img at bounding box center [135, 163] width 13 height 13
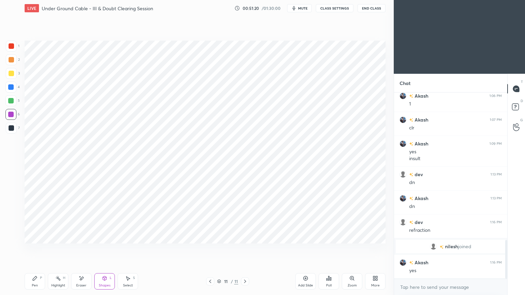
click at [13, 48] on div at bounding box center [11, 45] width 5 height 5
click at [36, 249] on div "Pen P" at bounding box center [35, 281] width 20 height 16
click at [59, 249] on div "Highlight" at bounding box center [58, 285] width 14 height 3
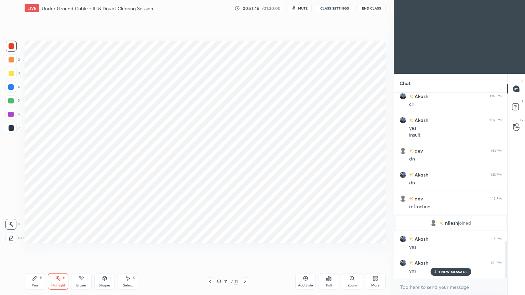
scroll to position [759, 0]
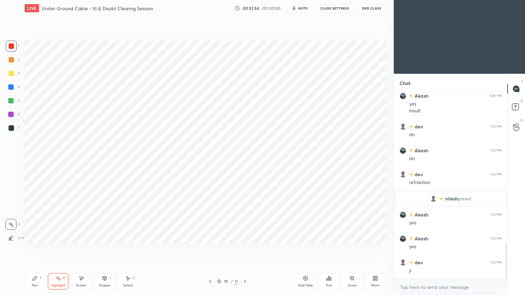
click at [33, 249] on div "Pen" at bounding box center [35, 285] width 6 height 3
click at [305, 249] on div "Add Slide" at bounding box center [305, 281] width 20 height 16
click at [10, 51] on div at bounding box center [11, 46] width 11 height 11
click at [208, 249] on div at bounding box center [210, 281] width 8 height 8
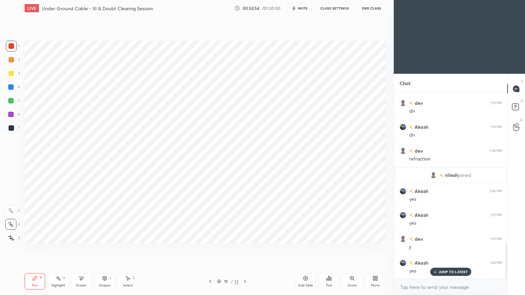
click at [244, 249] on icon at bounding box center [244, 281] width 5 height 5
click at [6, 91] on div at bounding box center [10, 87] width 11 height 11
click at [80, 249] on div "Eraser" at bounding box center [81, 281] width 20 height 16
click at [30, 249] on div "Pen P" at bounding box center [35, 281] width 20 height 16
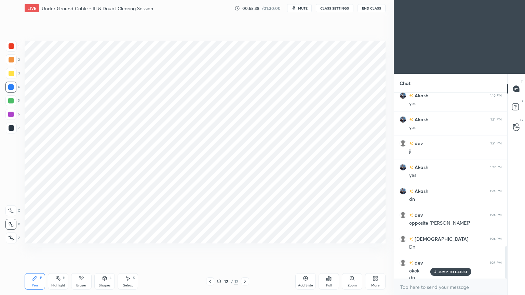
scroll to position [885, 0]
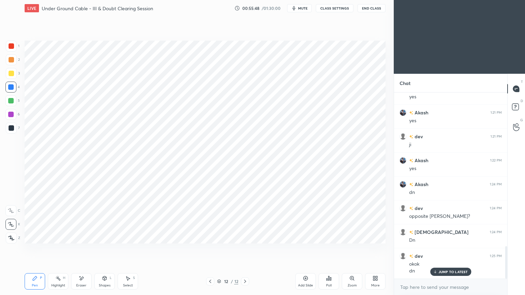
click at [303, 249] on div "Add Slide" at bounding box center [305, 281] width 20 height 16
click at [14, 40] on div "1 2 3 4 5 6 7 C X Z E E Erase all H H LIVE Under Ground Cable - III & Doubt Cle…" at bounding box center [194, 147] width 388 height 295
click at [14, 43] on div at bounding box center [11, 46] width 11 height 11
click at [33, 249] on div "Pen" at bounding box center [35, 285] width 6 height 3
click at [79, 249] on div "Eraser" at bounding box center [81, 281] width 20 height 16
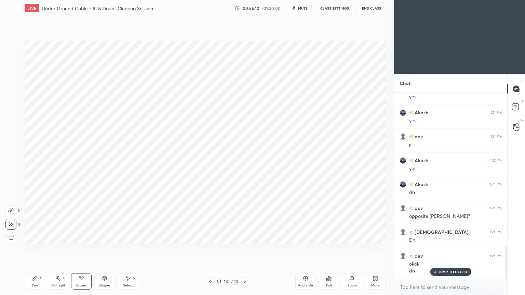
click at [101, 249] on div "Shapes L" at bounding box center [104, 281] width 20 height 16
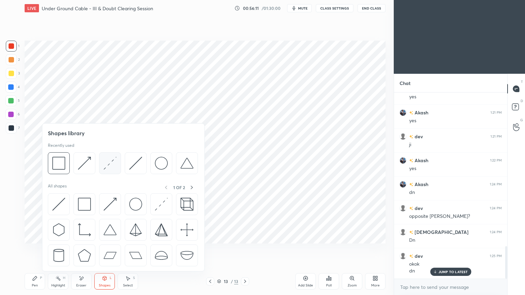
click at [109, 166] on img at bounding box center [109, 163] width 13 height 13
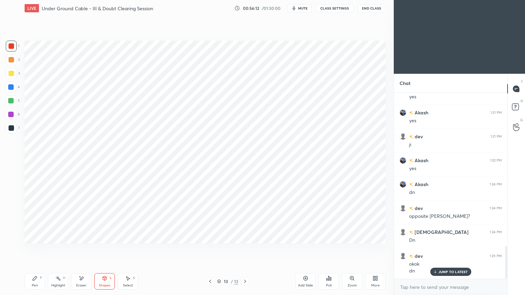
click at [13, 105] on div at bounding box center [10, 100] width 11 height 11
click at [4, 119] on div "1 2 3 4 5 6 7 C X Z E E Erase all H H" at bounding box center [11, 142] width 22 height 203
click at [6, 115] on div at bounding box center [10, 114] width 11 height 11
click at [37, 249] on div "Pen P" at bounding box center [35, 281] width 20 height 16
click at [79, 249] on div "Eraser" at bounding box center [81, 285] width 10 height 3
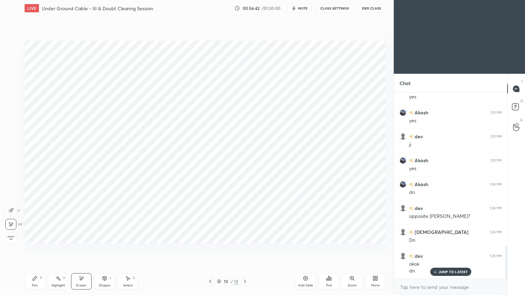
click at [37, 249] on div "Pen P" at bounding box center [35, 281] width 20 height 16
click at [14, 129] on div at bounding box center [11, 128] width 11 height 11
click at [14, 45] on div at bounding box center [11, 45] width 5 height 5
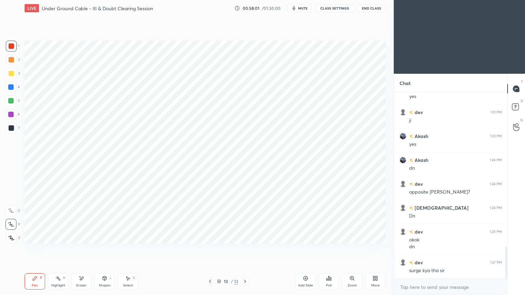
scroll to position [916, 0]
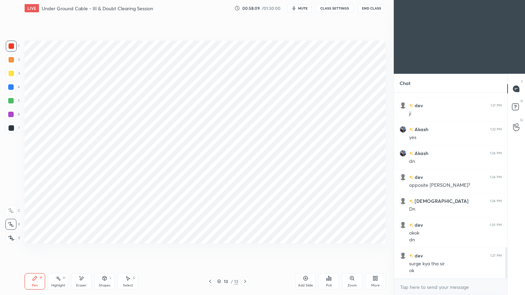
click at [14, 128] on div at bounding box center [11, 127] width 5 height 5
click at [13, 49] on div at bounding box center [11, 46] width 11 height 11
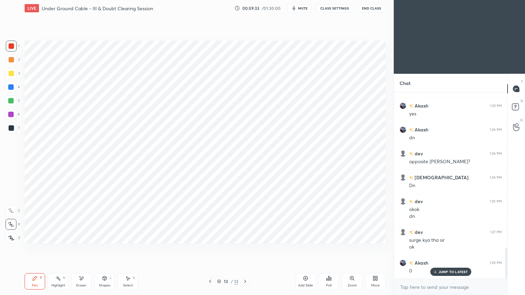
click at [208, 249] on icon at bounding box center [209, 281] width 5 height 5
click at [211, 249] on div at bounding box center [210, 281] width 8 height 8
click at [60, 249] on div "Highlight H" at bounding box center [58, 281] width 20 height 16
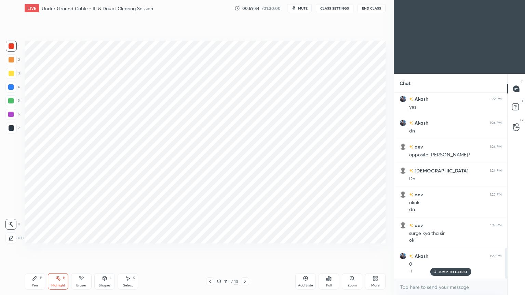
click at [245, 249] on icon at bounding box center [244, 281] width 5 height 5
click at [243, 249] on icon at bounding box center [244, 281] width 5 height 5
click at [245, 249] on icon at bounding box center [244, 281] width 5 height 5
click at [43, 249] on div "Pen P" at bounding box center [35, 281] width 20 height 16
click at [306, 244] on div "Setting up your live class Poll for secs No correct answer Start poll" at bounding box center [205, 141] width 366 height 251
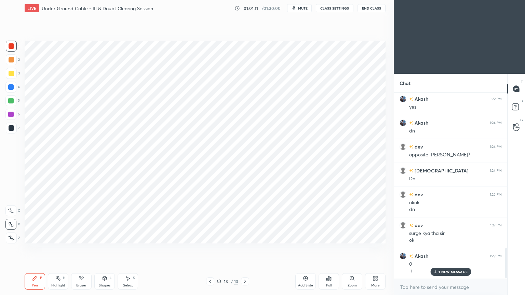
scroll to position [971, 0]
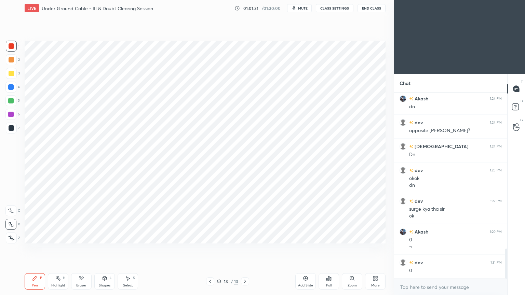
click at [305, 249] on div "Add Slide" at bounding box center [305, 281] width 20 height 16
click at [14, 127] on div at bounding box center [11, 127] width 5 height 5
click at [10, 101] on div at bounding box center [10, 100] width 5 height 5
click at [102, 249] on div "Shapes L" at bounding box center [104, 281] width 20 height 16
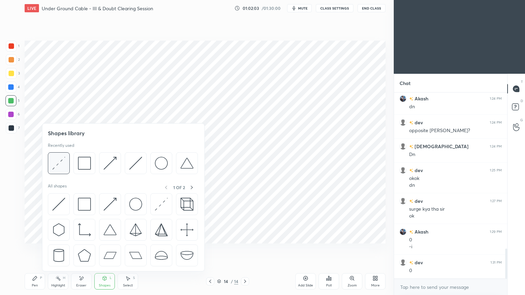
click at [58, 162] on img at bounding box center [58, 163] width 13 height 13
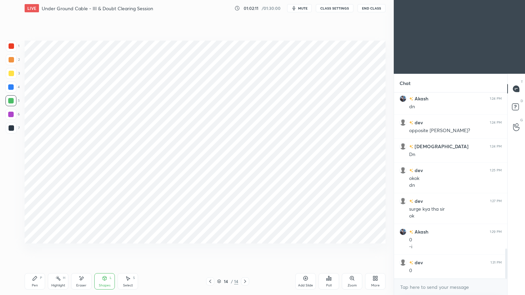
click at [33, 249] on div "Pen" at bounding box center [35, 285] width 6 height 3
click at [14, 45] on div at bounding box center [11, 45] width 5 height 5
click at [211, 249] on icon at bounding box center [209, 281] width 5 height 5
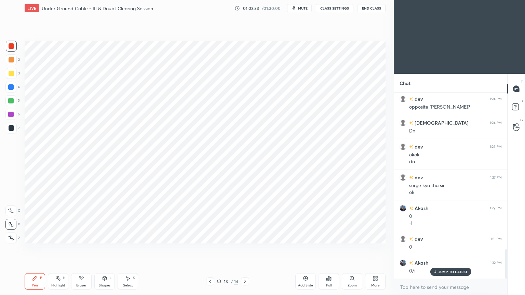
click at [246, 249] on icon at bounding box center [244, 281] width 5 height 5
click at [7, 130] on div at bounding box center [11, 128] width 11 height 11
click at [207, 249] on div at bounding box center [210, 281] width 8 height 8
click at [207, 249] on icon at bounding box center [209, 281] width 5 height 5
click at [207, 249] on div at bounding box center [210, 281] width 8 height 8
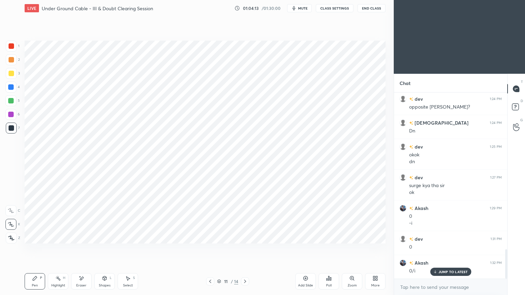
click at [243, 249] on icon at bounding box center [244, 281] width 5 height 5
click at [245, 249] on icon at bounding box center [244, 281] width 5 height 5
click at [209, 249] on icon at bounding box center [209, 281] width 5 height 5
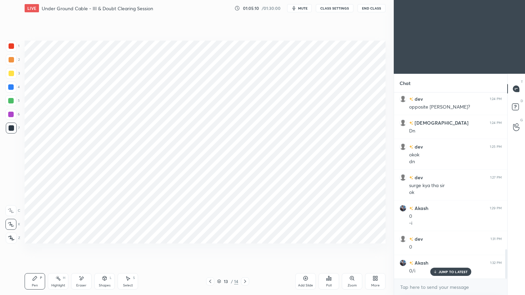
click at [243, 249] on icon at bounding box center [244, 281] width 5 height 5
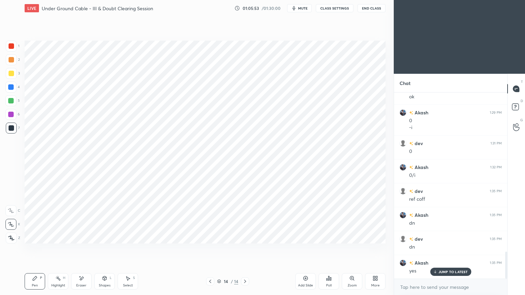
scroll to position [1114, 0]
click at [306, 249] on icon at bounding box center [305, 278] width 4 height 4
click at [14, 45] on div at bounding box center [11, 45] width 5 height 5
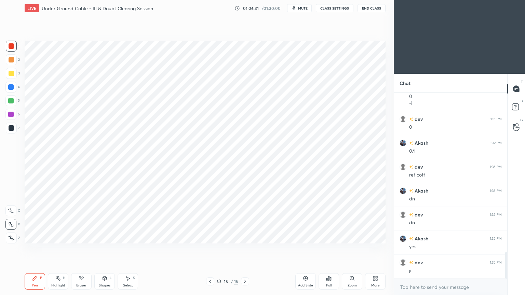
click at [13, 91] on div at bounding box center [10, 87] width 11 height 11
click at [29, 249] on div "Pen P" at bounding box center [35, 281] width 20 height 16
click at [208, 249] on icon at bounding box center [209, 281] width 5 height 5
click at [212, 249] on icon at bounding box center [209, 281] width 5 height 5
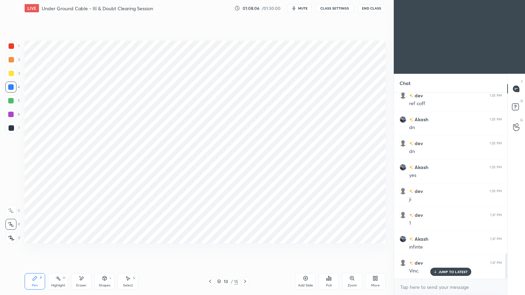
scroll to position [1210, 0]
click at [245, 249] on icon at bounding box center [244, 281] width 5 height 5
click at [246, 249] on icon at bounding box center [244, 281] width 5 height 5
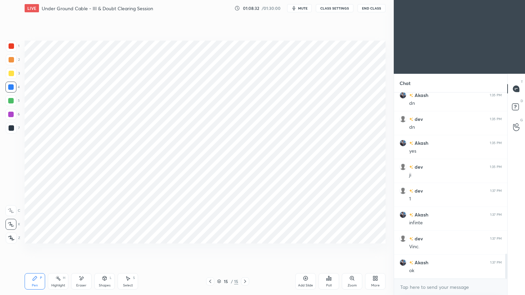
click at [13, 131] on div at bounding box center [11, 128] width 11 height 11
click at [93, 249] on div "Pen P Highlight H Eraser Shapes L Select S" at bounding box center [92, 281] width 135 height 16
click at [82, 249] on div "Eraser" at bounding box center [81, 281] width 20 height 16
click at [40, 249] on div "Pen P" at bounding box center [35, 281] width 20 height 16
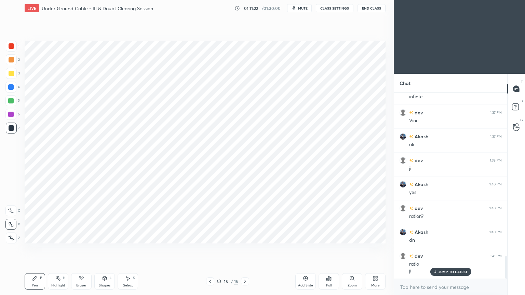
click at [210, 249] on icon at bounding box center [210, 281] width 2 height 3
click at [56, 249] on icon at bounding box center [57, 278] width 5 height 5
click at [244, 249] on icon at bounding box center [245, 281] width 2 height 3
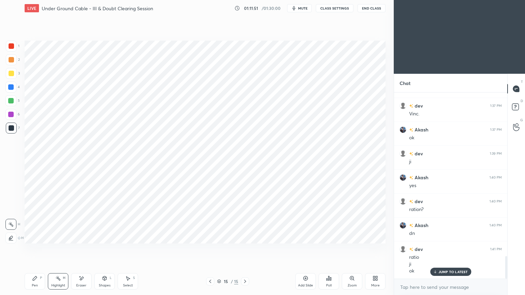
click at [205, 249] on div "15 / 15" at bounding box center [227, 281] width 135 height 8
click at [210, 249] on icon at bounding box center [209, 281] width 5 height 5
click at [243, 249] on icon at bounding box center [244, 281] width 5 height 5
click at [244, 249] on icon at bounding box center [245, 281] width 2 height 3
click at [246, 249] on icon at bounding box center [244, 281] width 5 height 5
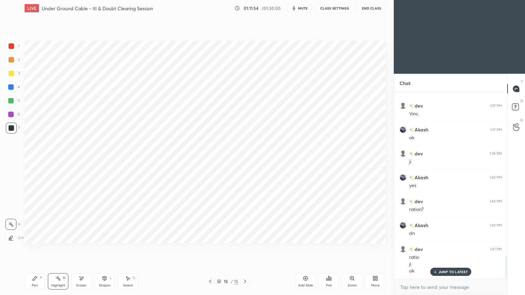
click at [246, 249] on icon at bounding box center [244, 281] width 5 height 5
click at [308, 249] on div "Add Slide" at bounding box center [305, 285] width 15 height 3
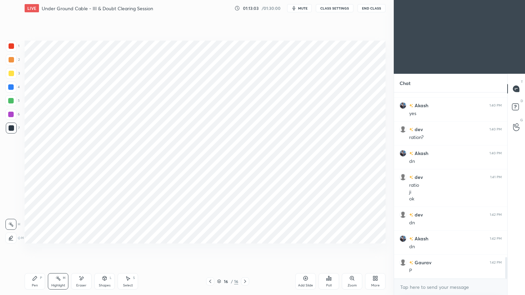
scroll to position [1439, 0]
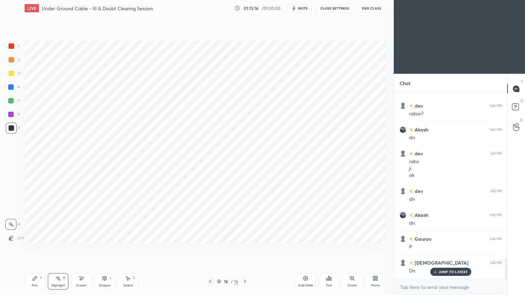
drag, startPoint x: 9, startPoint y: 46, endPoint x: 19, endPoint y: 45, distance: 10.4
click at [8, 45] on div at bounding box center [11, 46] width 11 height 11
click at [33, 249] on div "Pen" at bounding box center [35, 285] width 6 height 3
click at [10, 99] on div at bounding box center [10, 100] width 5 height 5
click at [105, 249] on div "Shapes L" at bounding box center [104, 281] width 20 height 16
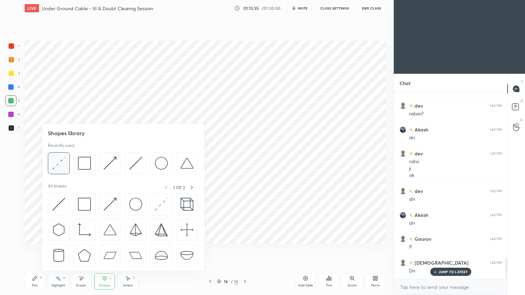
click at [55, 162] on img at bounding box center [58, 163] width 13 height 13
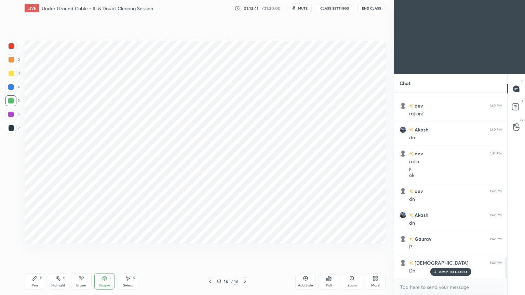
click at [10, 116] on div at bounding box center [10, 114] width 5 height 5
click at [31, 249] on div "Pen P" at bounding box center [35, 281] width 20 height 16
click at [83, 249] on div "Eraser" at bounding box center [81, 285] width 10 height 3
click at [36, 249] on div "Pen" at bounding box center [35, 285] width 6 height 3
click at [10, 127] on div at bounding box center [11, 127] width 5 height 5
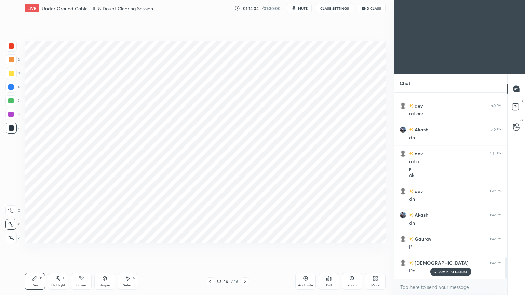
click at [83, 249] on icon at bounding box center [81, 279] width 5 height 6
click at [36, 249] on div "Pen P" at bounding box center [35, 281] width 20 height 16
click at [107, 249] on div "Shapes" at bounding box center [105, 285] width 12 height 3
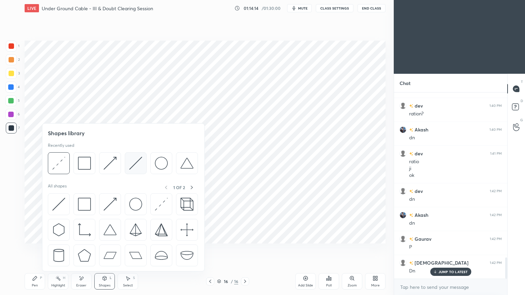
click at [128, 169] on div at bounding box center [136, 163] width 22 height 22
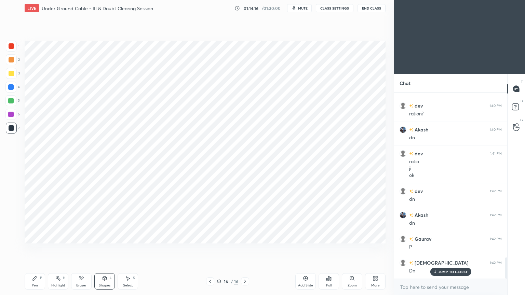
click at [33, 249] on div "Pen" at bounding box center [35, 285] width 6 height 3
click at [12, 117] on div at bounding box center [10, 114] width 11 height 11
click at [102, 249] on div "Shapes L" at bounding box center [104, 281] width 20 height 16
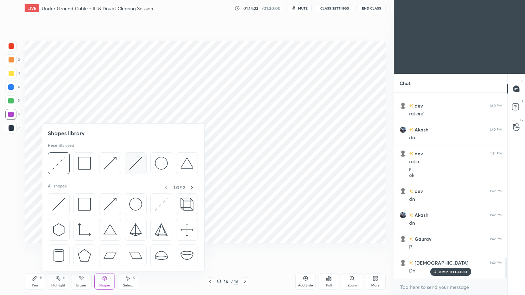
click at [125, 161] on div at bounding box center [136, 163] width 22 height 22
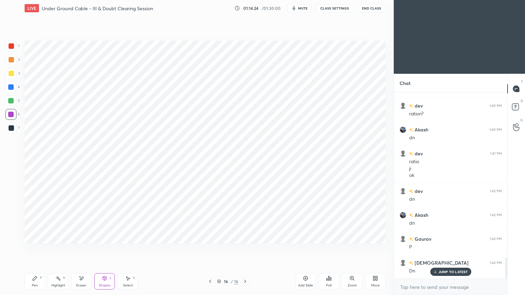
click at [8, 131] on div at bounding box center [11, 128] width 11 height 11
click at [34, 249] on icon at bounding box center [35, 278] width 4 height 4
click at [9, 43] on div at bounding box center [11, 46] width 11 height 11
click at [208, 249] on icon at bounding box center [209, 281] width 5 height 5
click at [245, 249] on icon at bounding box center [245, 281] width 2 height 3
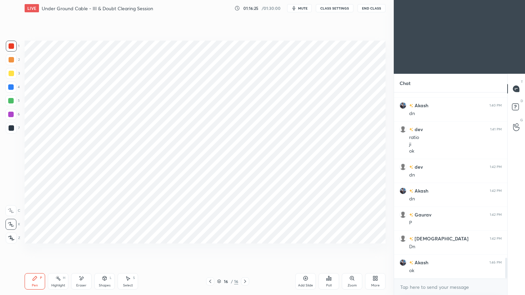
scroll to position [1486, 0]
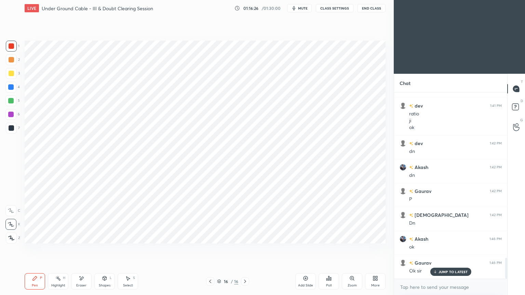
drag, startPoint x: 298, startPoint y: 7, endPoint x: 327, endPoint y: 8, distance: 28.7
click at [299, 8] on button "mute" at bounding box center [299, 8] width 25 height 8
click at [336, 10] on button "CLASS SETTINGS" at bounding box center [335, 8] width 38 height 8
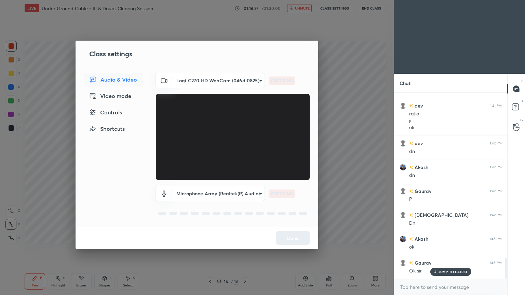
click at [220, 76] on body "1 2 3 4 5 6 7 C X Z E E Erase all H H LIVE Under Ground Cable - III & Doubt Cle…" at bounding box center [262, 147] width 525 height 295
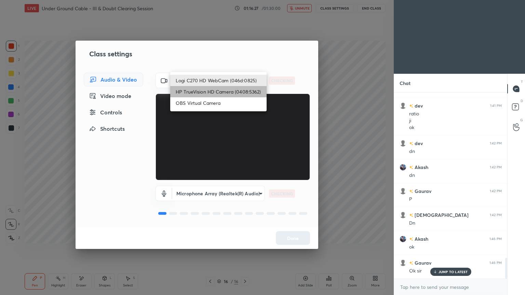
click at [220, 88] on li "HP TrueVision HD Camera (0408:5362)" at bounding box center [218, 91] width 96 height 11
type input "6e129c3dbbea9c9f038ced86e3329b4af5251c06b4e783936748cd200869bc07"
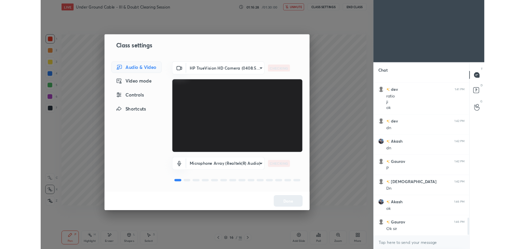
scroll to position [1511, 0]
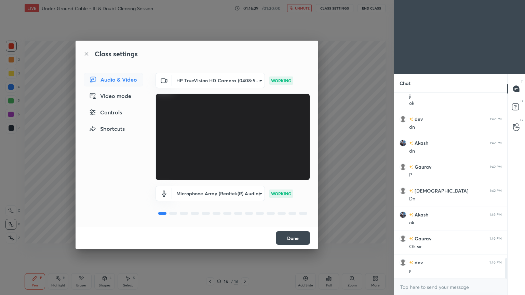
click at [294, 239] on button "Done" at bounding box center [293, 238] width 34 height 14
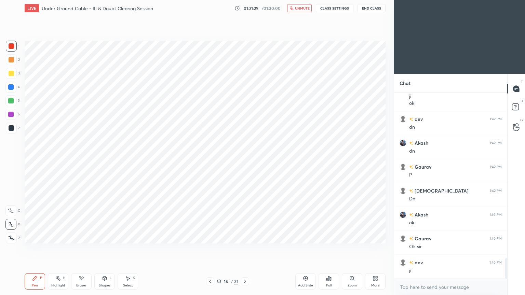
click at [407, 47] on video at bounding box center [458, 37] width 131 height 74
click at [306, 10] on span "unmute" at bounding box center [302, 8] width 15 height 5
click at [334, 10] on button "CLASS SETTINGS" at bounding box center [335, 8] width 38 height 8
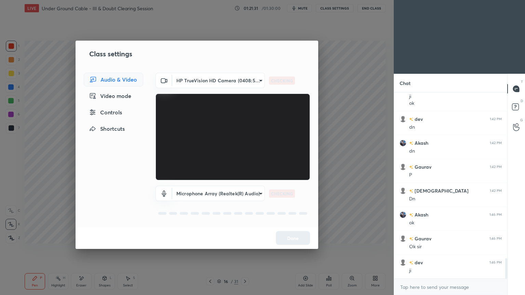
click at [214, 84] on body "1 2 3 4 5 6 7 C X Z E E Erase all H H LIVE Under Ground Cable - III & Doubt Cle…" at bounding box center [262, 147] width 525 height 295
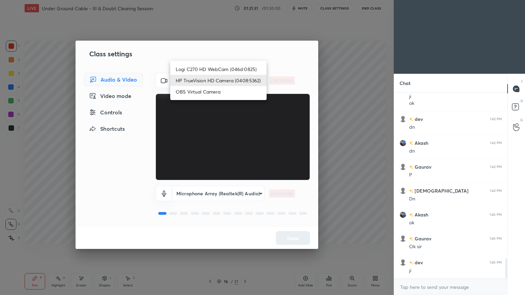
click at [216, 70] on li "Logi C270 HD WebCam (046d:0825)" at bounding box center [218, 69] width 96 height 11
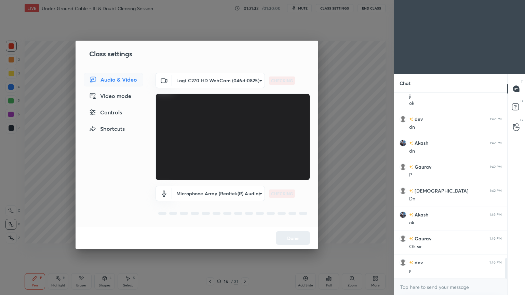
type input "f7d1afb7c9de9e4a754af8163ae90a07716e8f4ac3369fe1a9090404ef363049"
click at [295, 239] on button "Done" at bounding box center [293, 238] width 34 height 14
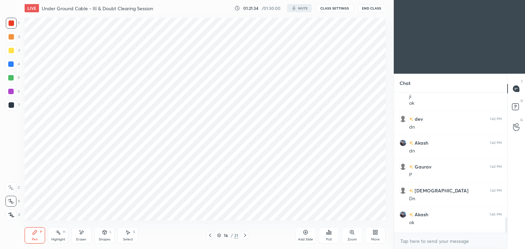
scroll to position [33949, 33788]
type textarea "x"
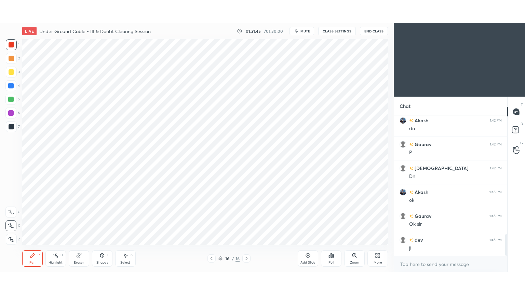
scroll to position [33949, 33788]
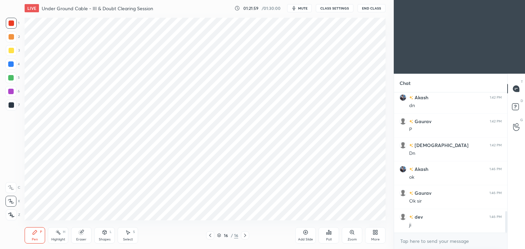
click at [367, 233] on div "More" at bounding box center [375, 235] width 20 height 16
click at [366, 181] on icon at bounding box center [366, 180] width 5 height 5
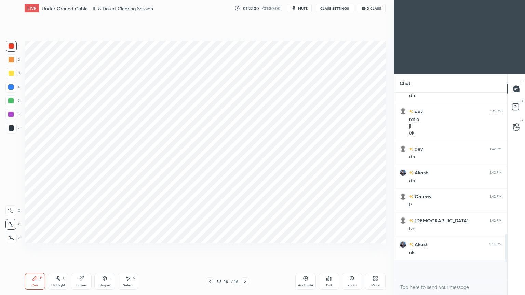
scroll to position [729, 0]
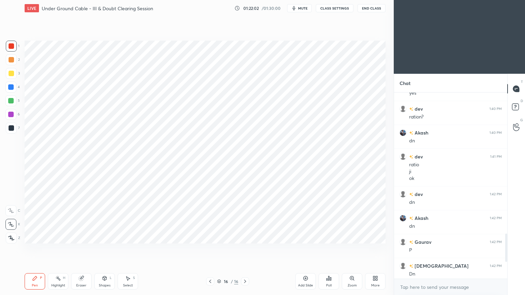
click at [10, 135] on div "7" at bounding box center [13, 130] width 14 height 14
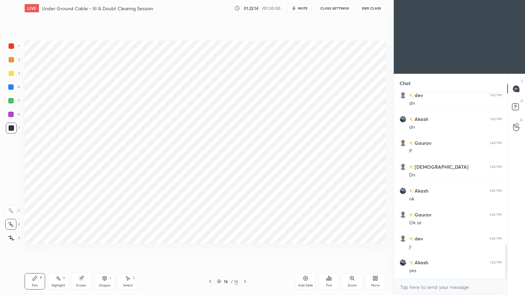
click at [11, 85] on div at bounding box center [10, 86] width 5 height 5
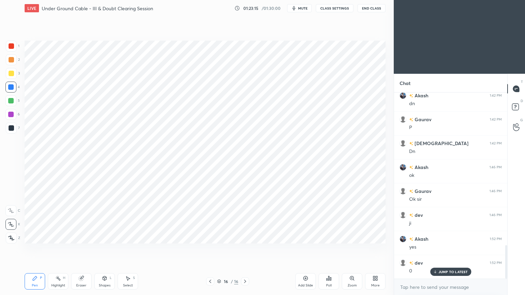
click at [81, 249] on icon at bounding box center [81, 278] width 4 height 4
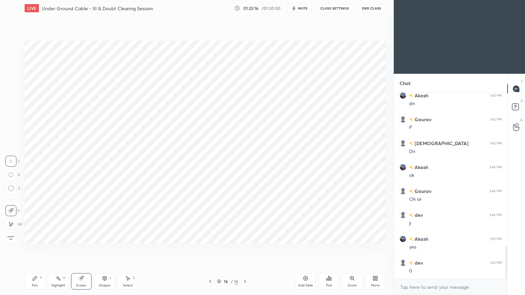
scroll to position [875, 0]
click at [13, 224] on icon at bounding box center [10, 225] width 5 height 6
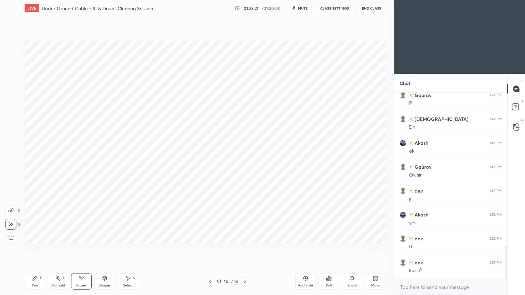
click at [33, 249] on icon at bounding box center [35, 278] width 4 height 4
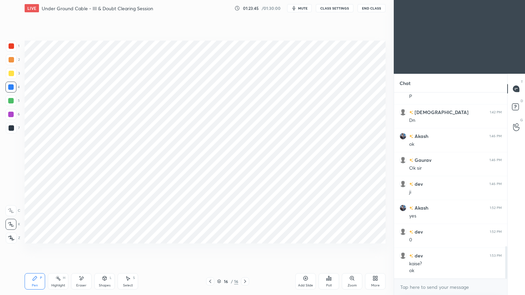
click at [309, 249] on div "Add Slide" at bounding box center [305, 281] width 20 height 16
click at [208, 249] on icon at bounding box center [209, 281] width 5 height 5
click at [243, 249] on icon at bounding box center [244, 281] width 5 height 5
click at [12, 44] on div at bounding box center [11, 45] width 5 height 5
click at [206, 249] on div at bounding box center [210, 281] width 8 height 8
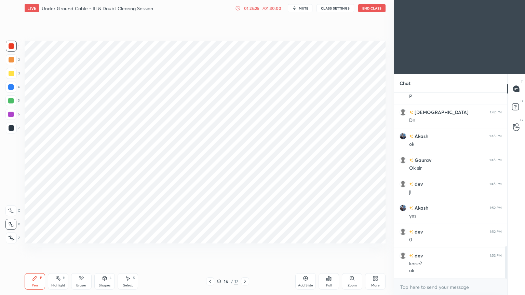
click at [208, 249] on icon at bounding box center [209, 281] width 5 height 5
click at [209, 249] on icon at bounding box center [209, 281] width 5 height 5
click at [211, 249] on icon at bounding box center [209, 281] width 5 height 5
click at [60, 249] on div "Highlight H" at bounding box center [58, 281] width 20 height 16
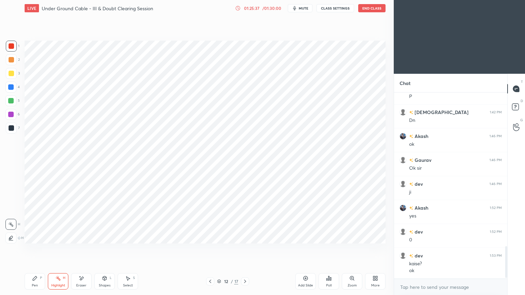
scroll to position [906, 0]
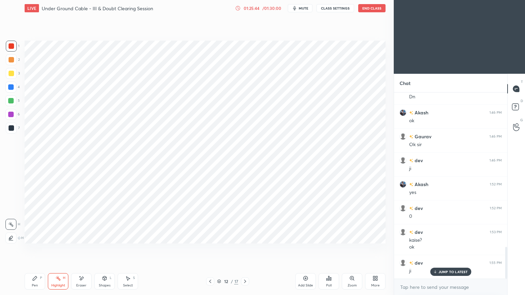
click at [11, 86] on div at bounding box center [10, 86] width 5 height 5
click at [31, 249] on div "Pen P" at bounding box center [35, 281] width 20 height 16
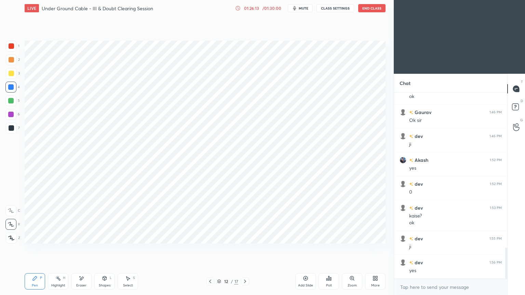
click at [246, 249] on icon at bounding box center [244, 281] width 5 height 5
click at [246, 249] on icon at bounding box center [245, 281] width 2 height 3
click at [246, 249] on icon at bounding box center [244, 281] width 5 height 5
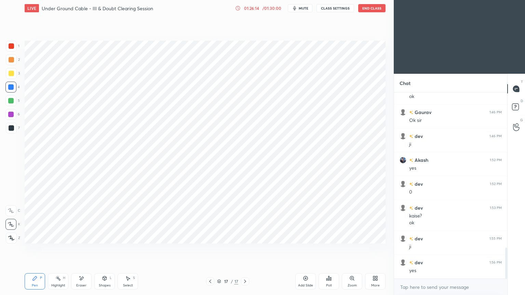
click at [247, 249] on icon at bounding box center [244, 281] width 5 height 5
click at [207, 249] on div at bounding box center [210, 281] width 8 height 8
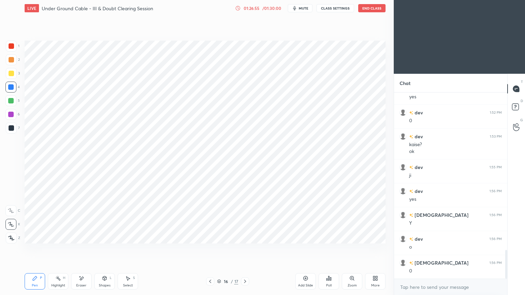
scroll to position [1026, 0]
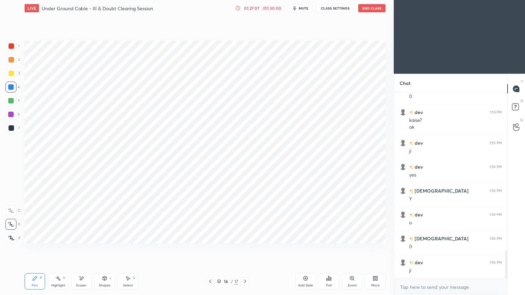
click at [209, 249] on icon at bounding box center [209, 281] width 5 height 5
click at [208, 249] on icon at bounding box center [209, 281] width 5 height 5
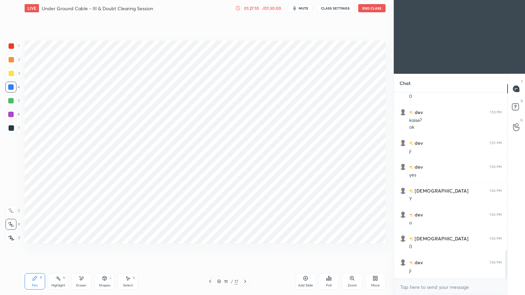
click at [246, 249] on icon at bounding box center [244, 281] width 5 height 5
click at [247, 249] on icon at bounding box center [244, 281] width 5 height 5
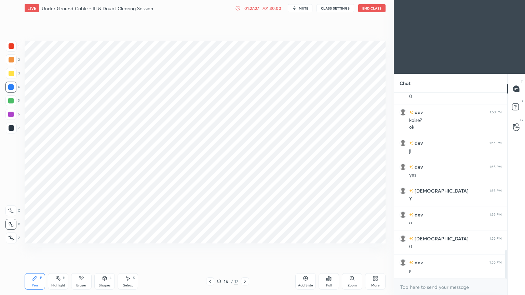
click at [247, 249] on div at bounding box center [245, 281] width 8 height 8
click at [246, 249] on div at bounding box center [245, 281] width 8 height 8
click at [210, 249] on icon at bounding box center [209, 281] width 5 height 5
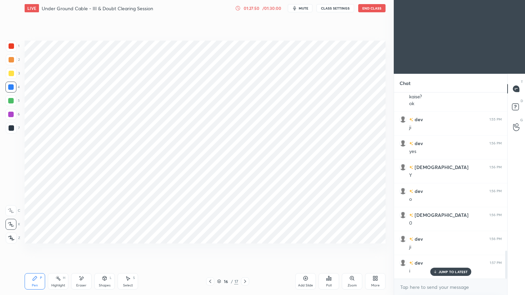
click at [211, 249] on icon at bounding box center [209, 281] width 5 height 5
click at [209, 249] on icon at bounding box center [209, 281] width 5 height 5
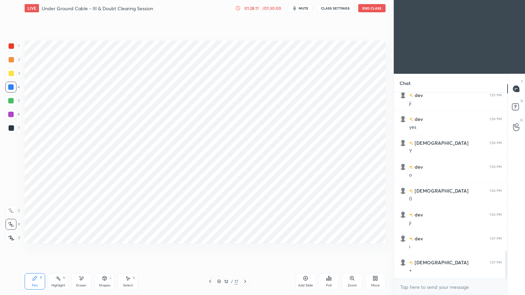
click at [239, 249] on div "12 / 17" at bounding box center [227, 281] width 43 height 8
click at [243, 249] on icon at bounding box center [244, 281] width 5 height 5
click at [244, 249] on icon at bounding box center [244, 281] width 5 height 5
click at [246, 249] on icon at bounding box center [244, 281] width 5 height 5
click at [245, 249] on icon at bounding box center [244, 281] width 5 height 5
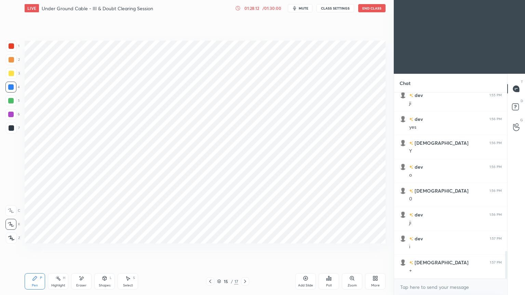
click at [246, 249] on icon at bounding box center [244, 281] width 5 height 5
click at [248, 249] on div at bounding box center [245, 281] width 8 height 8
click at [246, 249] on div at bounding box center [245, 281] width 8 height 8
click at [247, 249] on icon at bounding box center [244, 281] width 5 height 5
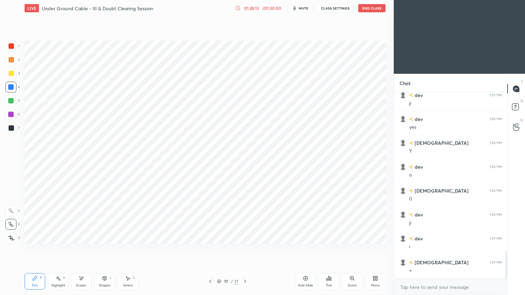
click at [213, 249] on div at bounding box center [210, 281] width 8 height 8
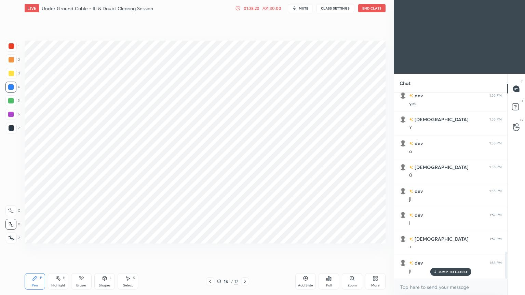
click at [245, 249] on icon at bounding box center [244, 281] width 5 height 5
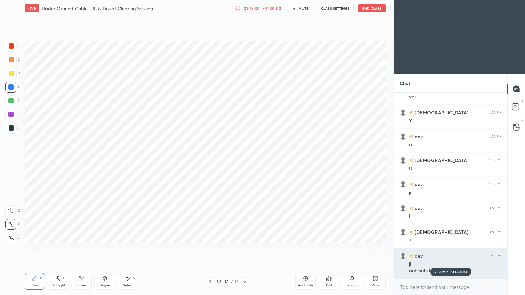
click at [444, 249] on p "JUMP TO LATEST" at bounding box center [452, 272] width 29 height 4
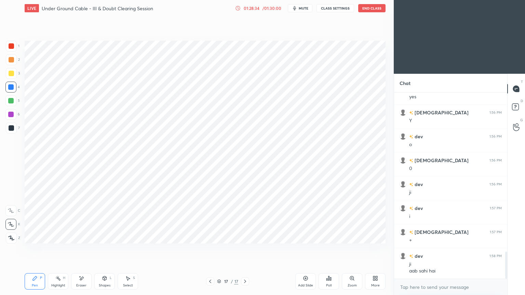
drag, startPoint x: 14, startPoint y: 47, endPoint x: 15, endPoint y: 51, distance: 3.8
click at [14, 49] on div at bounding box center [11, 46] width 11 height 11
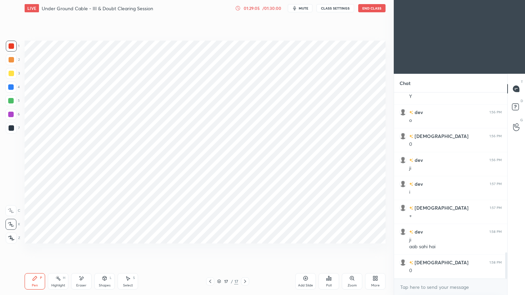
drag, startPoint x: 122, startPoint y: 281, endPoint x: 127, endPoint y: 295, distance: 14.2
click at [123, 249] on div "Select S" at bounding box center [127, 281] width 20 height 16
click at [224, 191] on div "0 ° Undo Copy Duplicate Duplicate to new slide Delete" at bounding box center [205, 142] width 361 height 203
click at [24, 249] on div "1 2 3 4 5 6 7 C X Z E E Erase all H H LIVE Under Ground Cable - III & Doubt Cle…" at bounding box center [194, 147] width 388 height 295
click at [26, 249] on div "Pen P" at bounding box center [35, 281] width 20 height 16
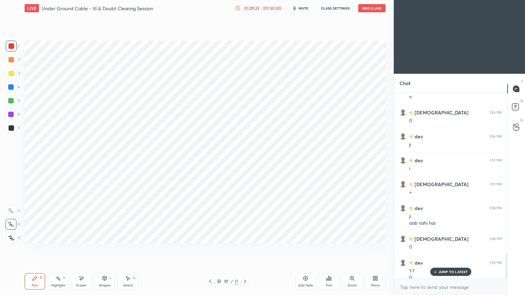
scroll to position [1159, 0]
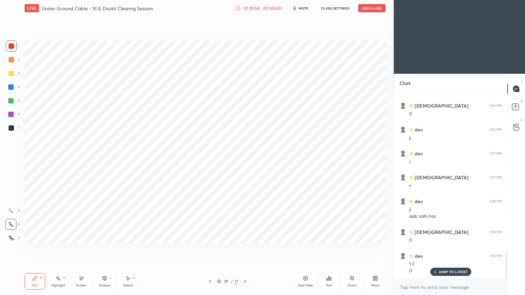
click at [311, 249] on div "Add Slide" at bounding box center [305, 281] width 20 height 16
click at [12, 87] on div at bounding box center [10, 86] width 5 height 5
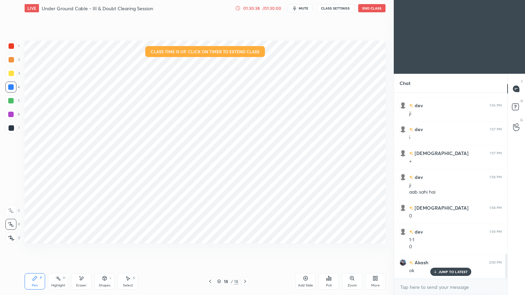
scroll to position [1206, 0]
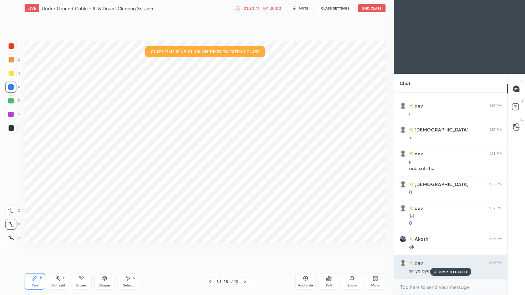
drag, startPoint x: 451, startPoint y: 269, endPoint x: 450, endPoint y: 274, distance: 4.8
click at [450, 249] on p "JUMP TO LATEST" at bounding box center [452, 272] width 29 height 4
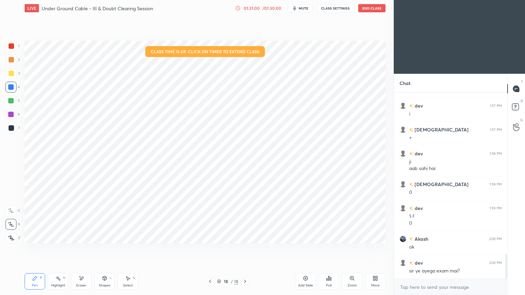
scroll to position [1231, 0]
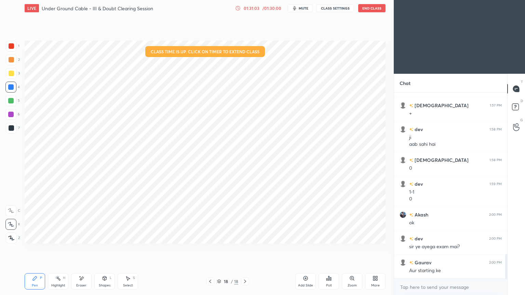
click at [211, 249] on icon at bounding box center [209, 281] width 5 height 5
click at [209, 249] on icon at bounding box center [209, 281] width 5 height 5
click at [208, 249] on div at bounding box center [210, 281] width 8 height 8
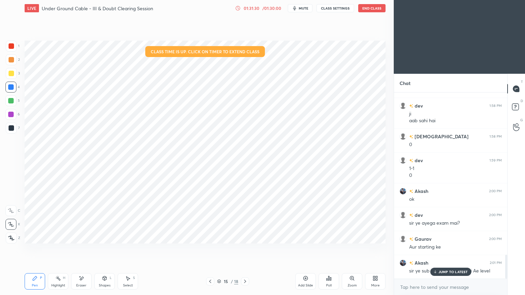
click at [448, 249] on div "JUMP TO LATEST" at bounding box center [450, 272] width 41 height 8
click at [212, 249] on icon at bounding box center [209, 281] width 5 height 5
click at [210, 249] on icon at bounding box center [209, 281] width 5 height 5
click at [209, 249] on icon at bounding box center [209, 281] width 5 height 5
click at [208, 249] on icon at bounding box center [209, 281] width 5 height 5
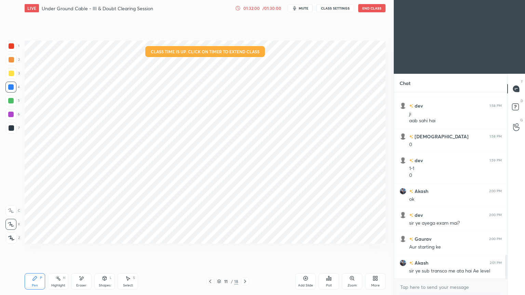
click at [209, 249] on icon at bounding box center [209, 281] width 5 height 5
click at [208, 249] on icon at bounding box center [209, 281] width 5 height 5
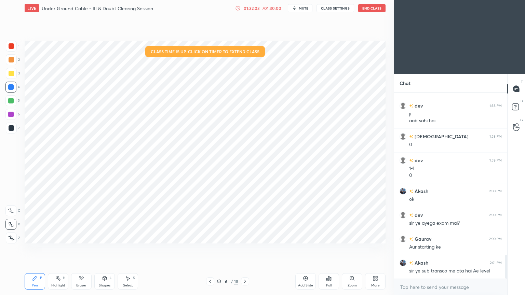
click at [209, 249] on div at bounding box center [210, 281] width 8 height 8
click at [208, 249] on div at bounding box center [210, 281] width 8 height 8
click at [210, 249] on icon at bounding box center [209, 281] width 5 height 5
click at [244, 249] on icon at bounding box center [244, 281] width 5 height 5
click at [245, 249] on icon at bounding box center [244, 281] width 5 height 5
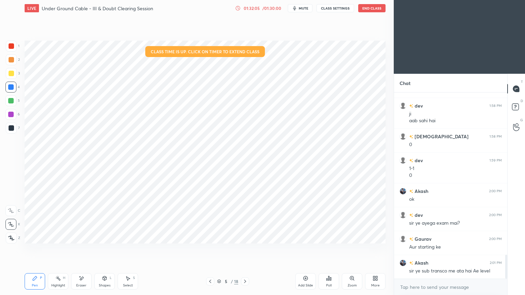
click at [245, 249] on icon at bounding box center [244, 281] width 5 height 5
click at [244, 249] on icon at bounding box center [244, 281] width 5 height 5
click at [242, 249] on div at bounding box center [245, 281] width 8 height 8
click at [244, 249] on div at bounding box center [245, 281] width 8 height 8
click at [246, 249] on icon at bounding box center [244, 281] width 5 height 5
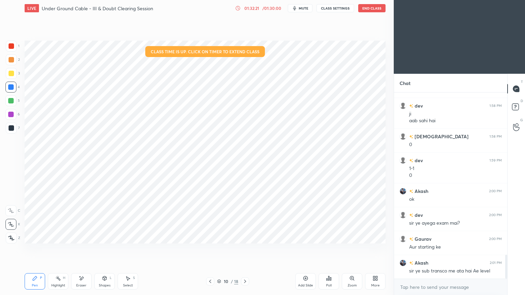
click at [216, 249] on div "10 / 18" at bounding box center [227, 281] width 43 height 8
click at [219, 249] on icon at bounding box center [219, 281] width 4 height 4
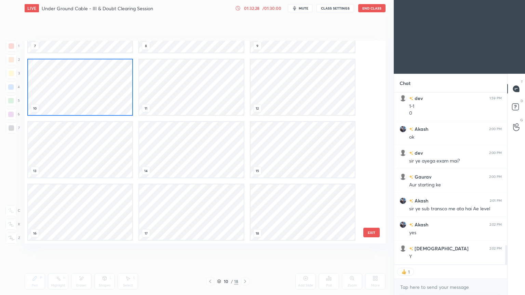
scroll to position [1340, 0]
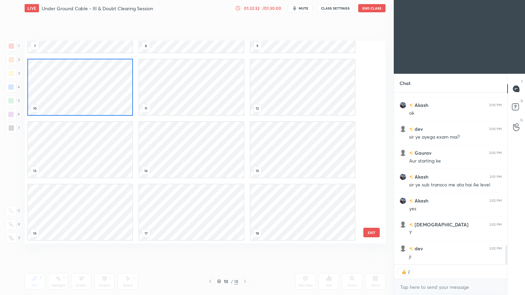
drag, startPoint x: 369, startPoint y: 230, endPoint x: 377, endPoint y: 233, distance: 8.0
click at [369, 231] on button "EXIT" at bounding box center [371, 233] width 16 height 10
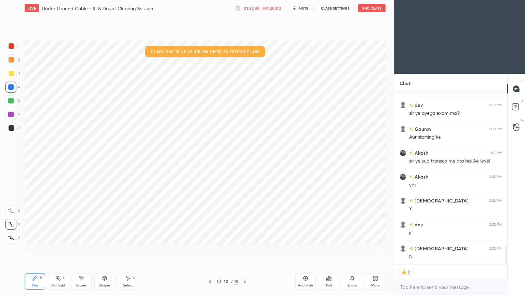
scroll to position [184, 111]
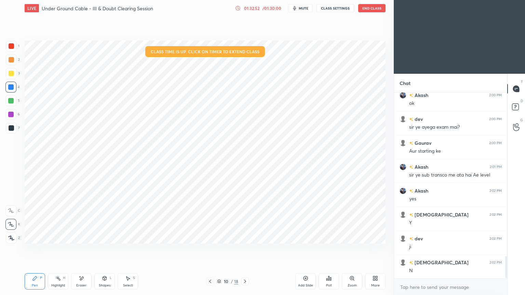
click at [246, 249] on icon at bounding box center [244, 281] width 5 height 5
click at [247, 249] on icon at bounding box center [244, 281] width 5 height 5
click at [249, 249] on div at bounding box center [245, 281] width 8 height 8
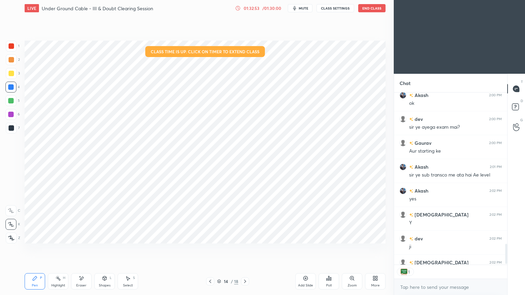
click at [248, 249] on div at bounding box center [245, 281] width 8 height 8
click at [247, 249] on icon at bounding box center [244, 281] width 5 height 5
click at [246, 249] on icon at bounding box center [244, 281] width 5 height 5
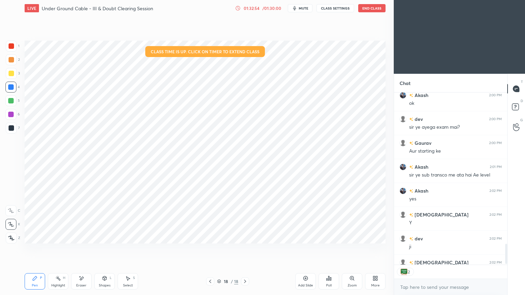
click at [247, 249] on icon at bounding box center [244, 281] width 5 height 5
click at [367, 9] on button "End Class" at bounding box center [371, 8] width 27 height 8
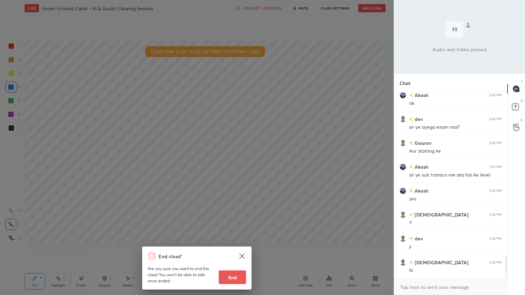
click at [231, 249] on button "End" at bounding box center [232, 278] width 27 height 14
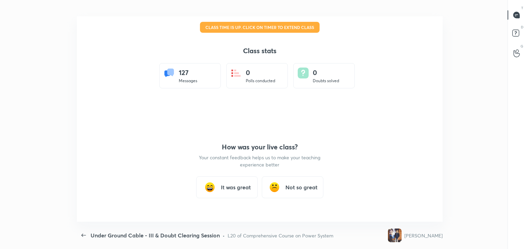
scroll to position [33949, 33635]
type textarea "x"
click at [235, 186] on h3 "It was great" at bounding box center [236, 187] width 30 height 8
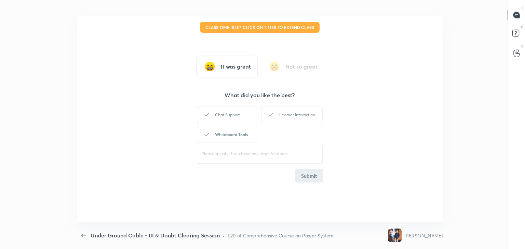
click at [230, 137] on div "Whiteboard Tools" at bounding box center [227, 134] width 61 height 17
click at [281, 120] on div "Learner Interaction" at bounding box center [291, 114] width 61 height 17
drag, startPoint x: 293, startPoint y: 181, endPoint x: 307, endPoint y: 176, distance: 15.2
click at [293, 182] on div "Chat Support Learner Interaction Whiteboard Tools ​ Submit" at bounding box center [260, 144] width 126 height 78
click at [308, 176] on button "Submit" at bounding box center [308, 176] width 27 height 14
